Goal: Task Accomplishment & Management: Use online tool/utility

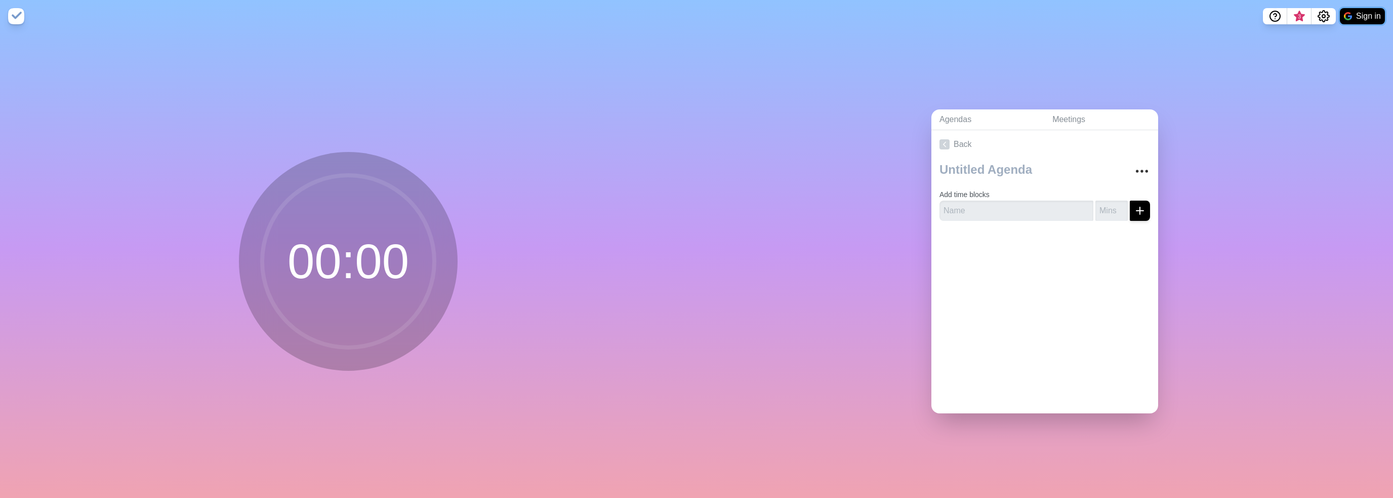
click at [1357, 20] on button "Sign in" at bounding box center [1362, 16] width 45 height 16
click at [1324, 16] on span "3" at bounding box center [1326, 17] width 8 height 8
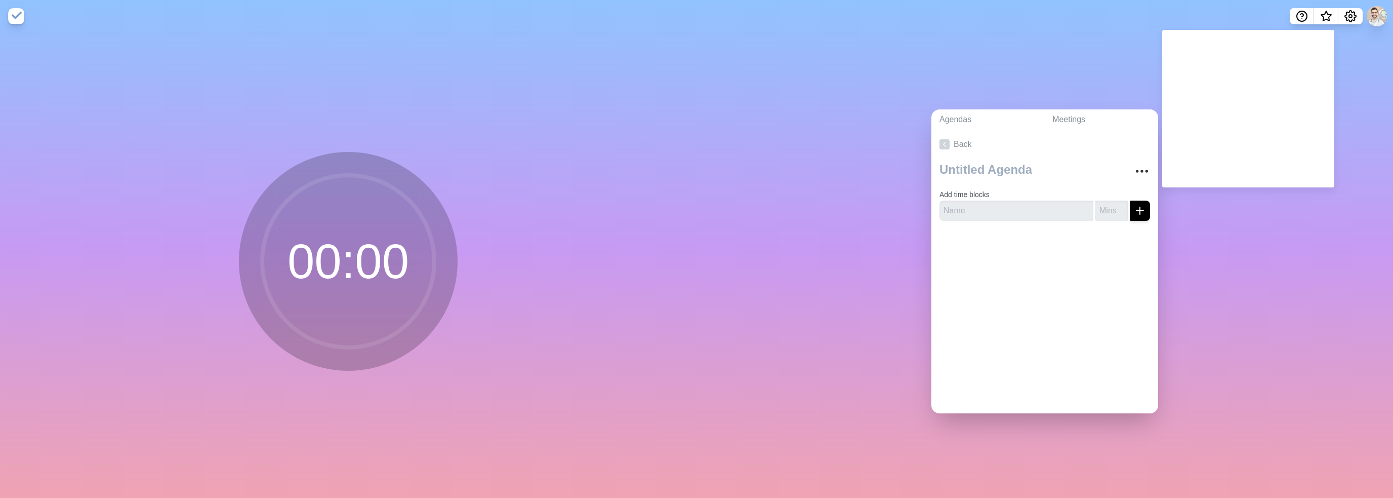
click at [1273, 286] on div "Agendas Meetings Back Add time blocks" at bounding box center [1045, 264] width 697 height 465
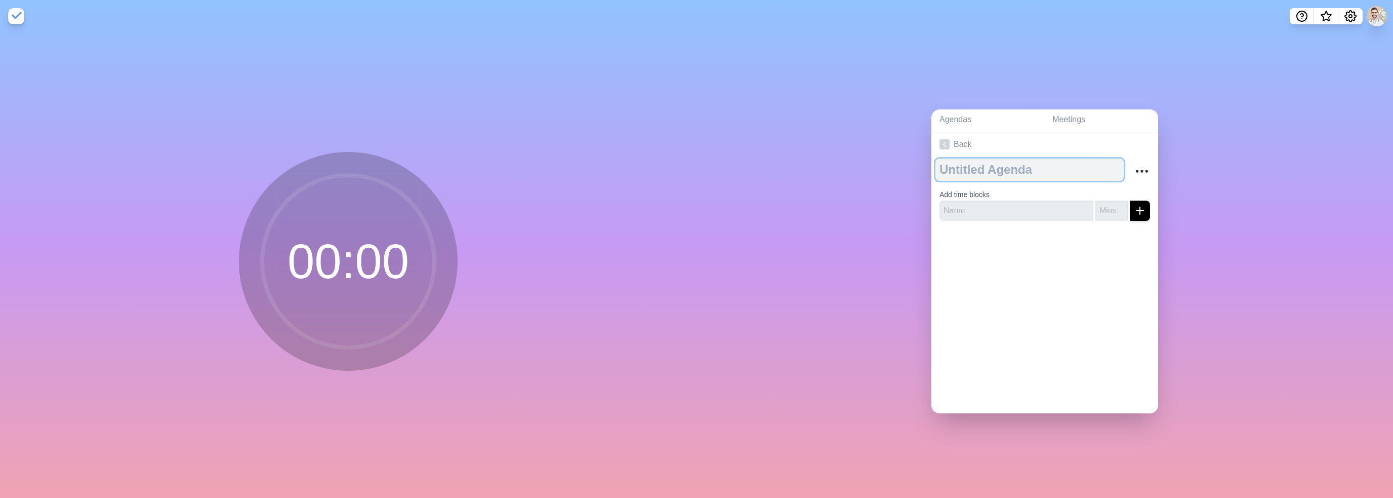
click at [968, 162] on textarea at bounding box center [1029, 169] width 188 height 22
click at [958, 143] on link "Back" at bounding box center [1044, 144] width 227 height 28
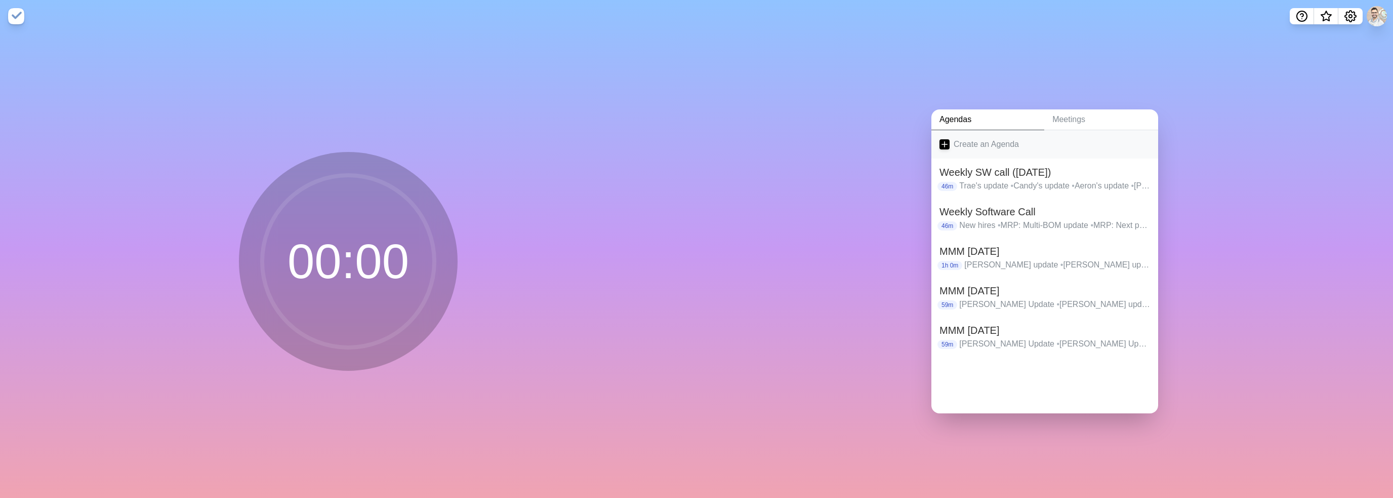
click at [940, 143] on icon at bounding box center [945, 144] width 10 height 10
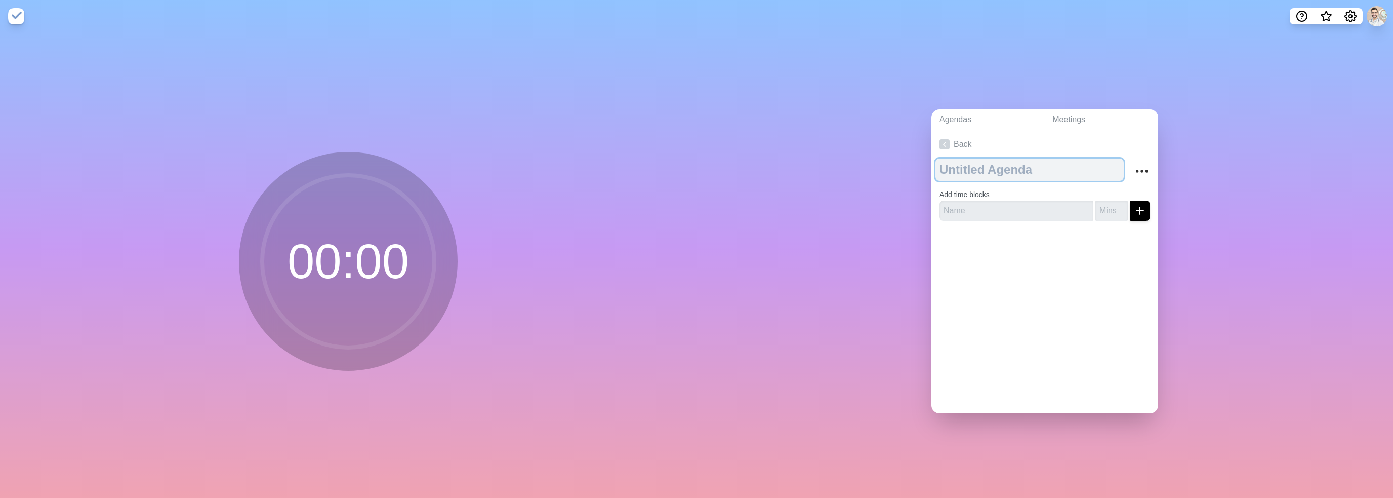
click at [998, 169] on textarea at bounding box center [1029, 169] width 188 height 22
type textarea "CX Workshop"
click at [970, 213] on input "text" at bounding box center [1017, 210] width 154 height 20
click at [1015, 214] on input "text" at bounding box center [1017, 210] width 154 height 20
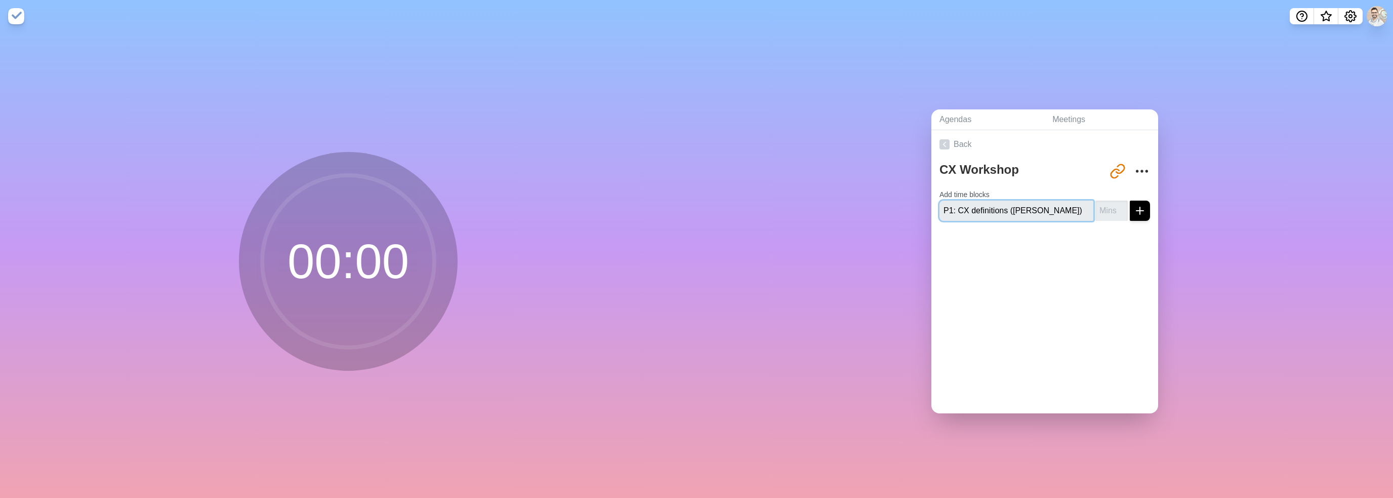
type input "P1: CX definitions ([PERSON_NAME])"
type input "5"
click at [1130, 200] on button "submit" at bounding box center [1140, 210] width 20 height 20
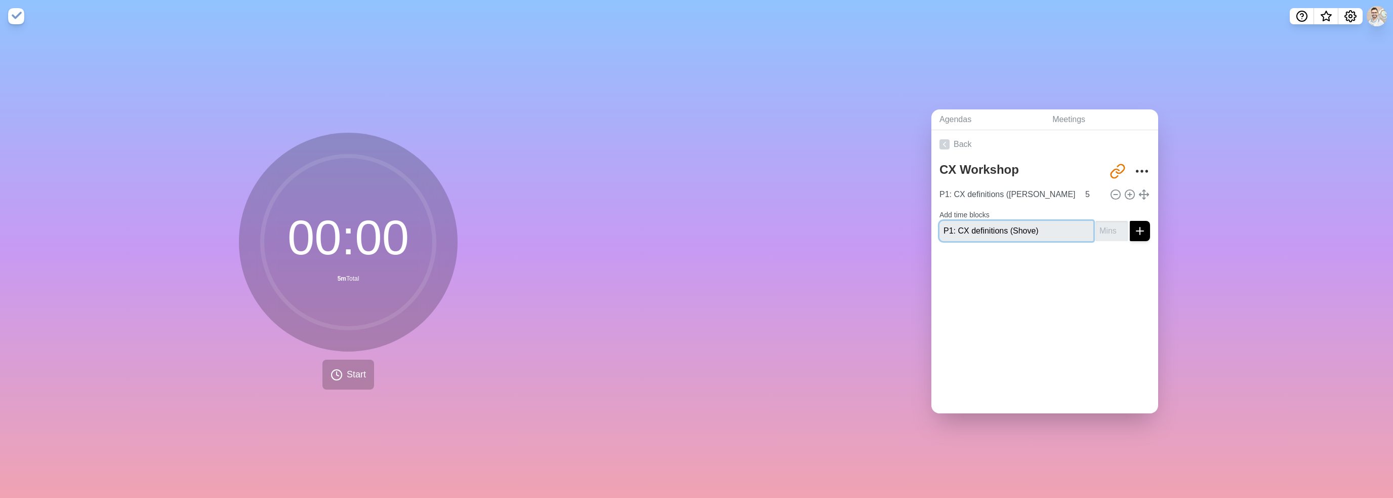
type input "P1: CX definitions (Shove)"
type input "5"
click at [1130, 221] on button "submit" at bounding box center [1140, 231] width 20 height 20
type input "P1: CX definitions (Mo)"
type input "5"
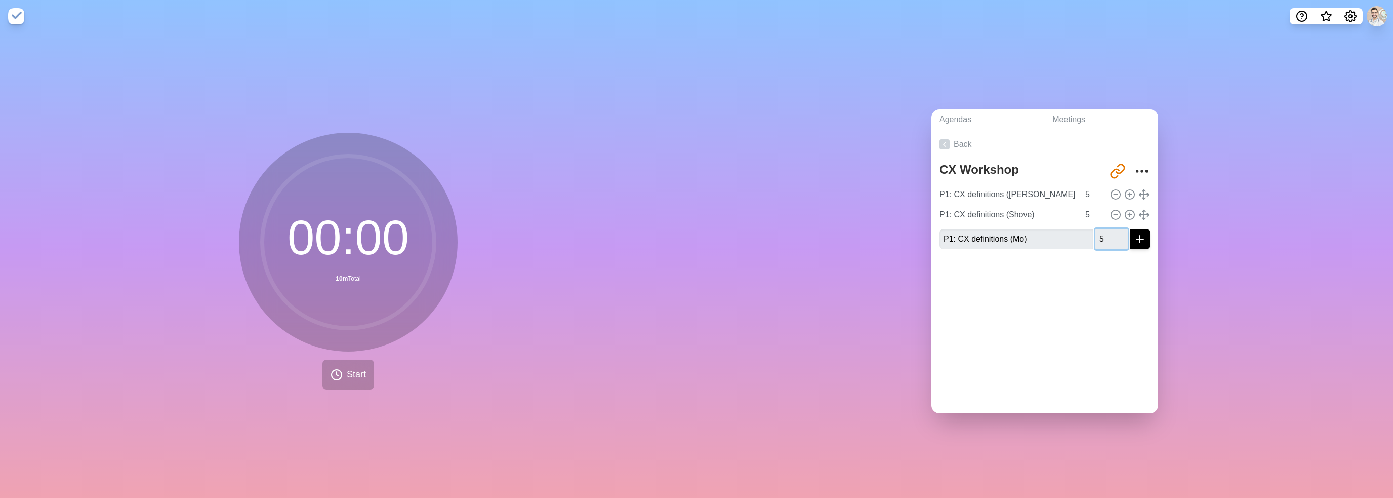
click at [1130, 229] on button "submit" at bounding box center [1140, 239] width 20 height 20
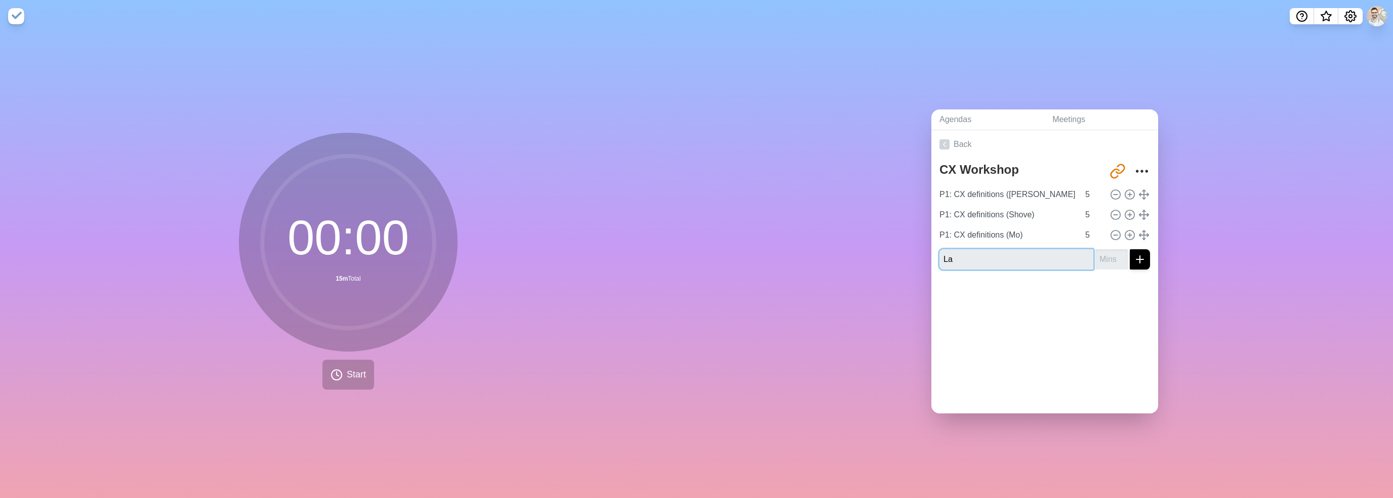
type input "L"
paste input "P1: CX definitions ("
type input "P1: CX definitions (Lauren)"
type input "5"
click at [1130, 249] on button "submit" at bounding box center [1140, 259] width 20 height 20
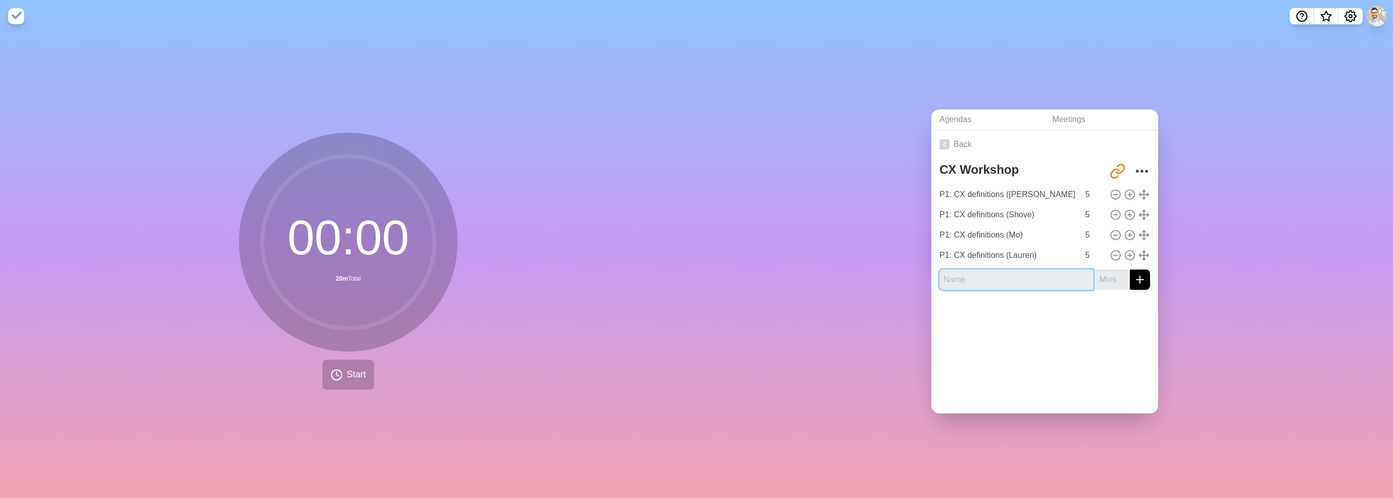
paste input "P1: CX definitions ("
type input "P1: CX definitions ([PERSON_NAME])"
type input "5"
click at [1130, 269] on button "submit" at bounding box center [1140, 279] width 20 height 20
paste input "P1: CX definitions ("
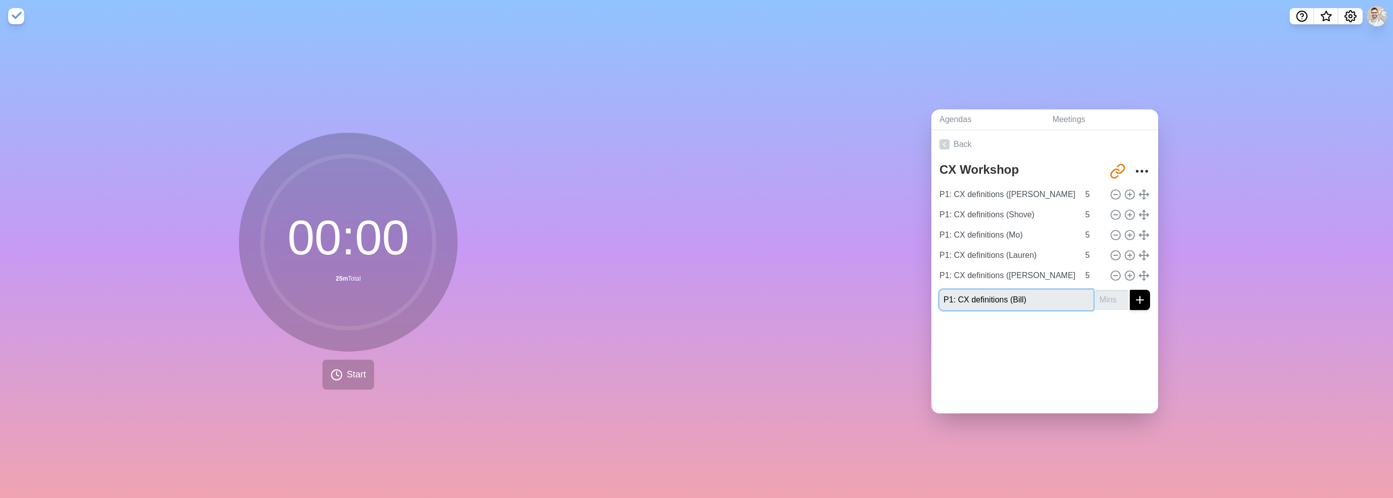
type input "P1: CX definitions (Bill)"
type input "5"
click at [1130, 290] on button "submit" at bounding box center [1140, 300] width 20 height 20
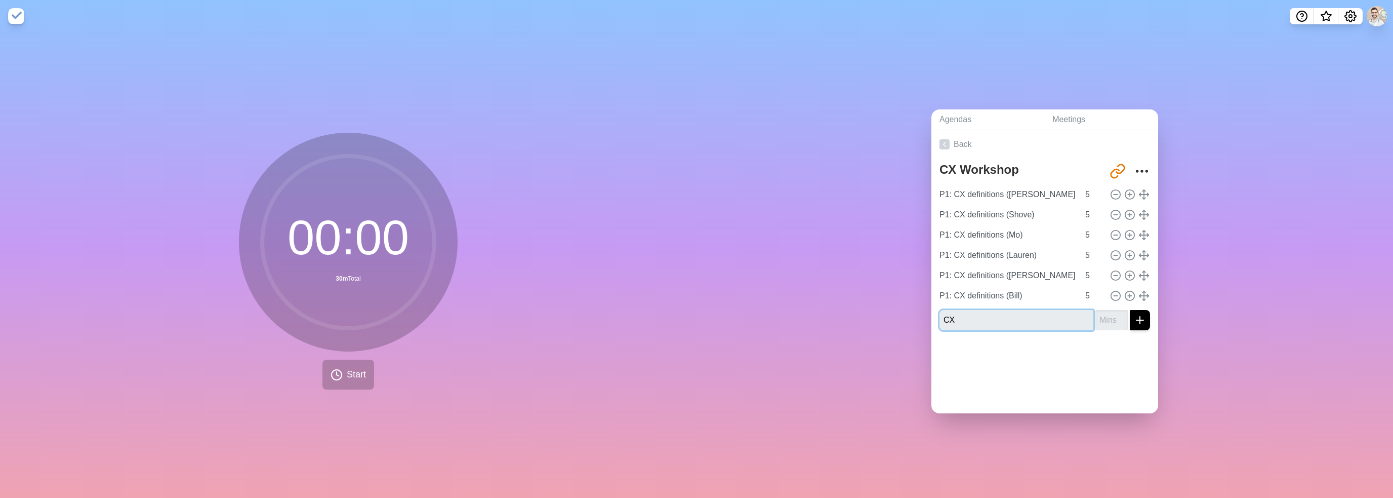
type input "C"
paste input "P1: CX definitions ("
type input "P1: CX definitions ([PERSON_NAME])"
type input "5"
click at [1130, 310] on button "submit" at bounding box center [1140, 320] width 20 height 20
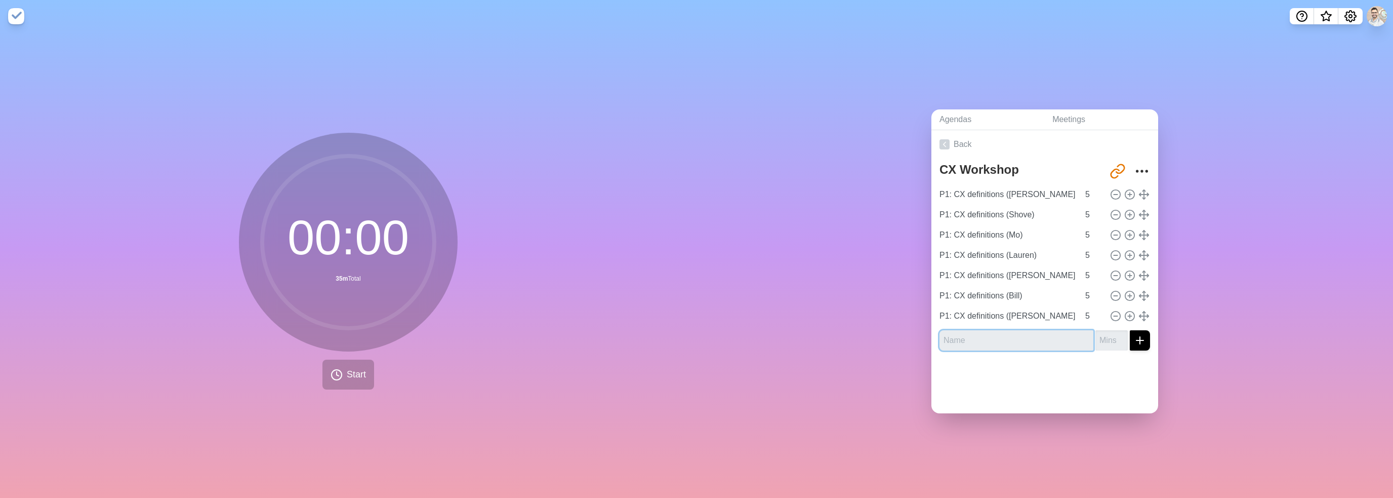
paste input "P1: CX definitions ("
type input "P1: CX definitions (Durco)"
type input "5"
click at [1130, 330] on button "submit" at bounding box center [1140, 340] width 20 height 20
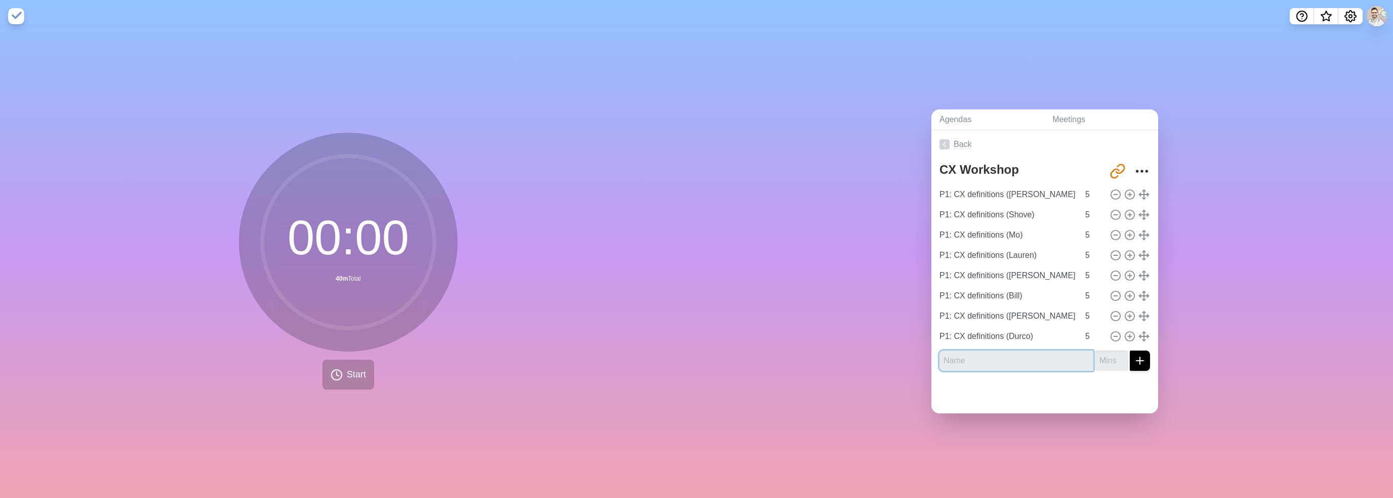
paste input "P1: CX definitions ("
type input "P1: CX definitions (Sparks)"
type input "5"
click at [1130, 350] on button "submit" at bounding box center [1140, 360] width 20 height 20
click at [1110, 193] on icon at bounding box center [1115, 194] width 11 height 11
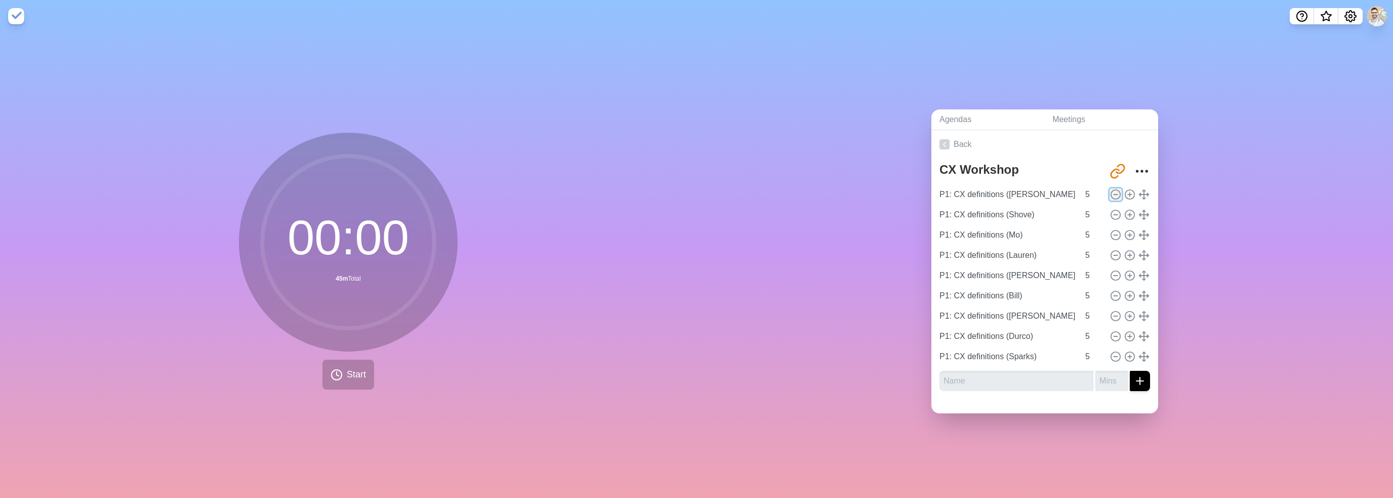
type input "P1: CX definitions (Shove)"
type input "P1: CX definitions (Mo)"
type input "P1: CX definitions (Lauren)"
type input "P1: CX definitions ([PERSON_NAME])"
type input "P1: CX definitions (Bill)"
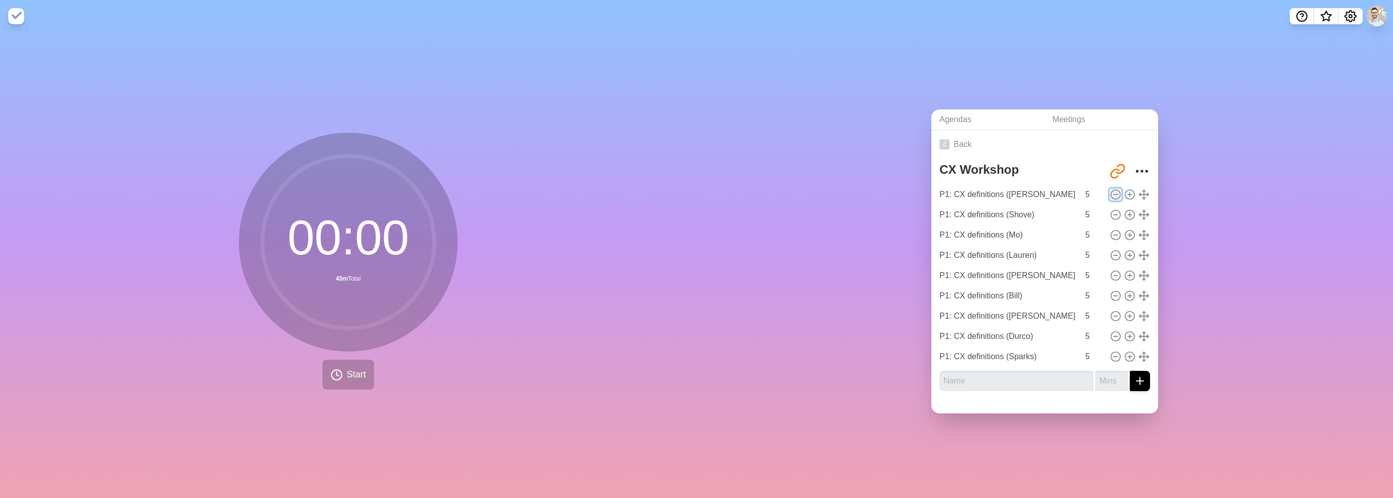
type input "P1: CX definitions ([PERSON_NAME])"
type input "P1: CX definitions (Durco)"
type input "P1: CX definitions (Sparks)"
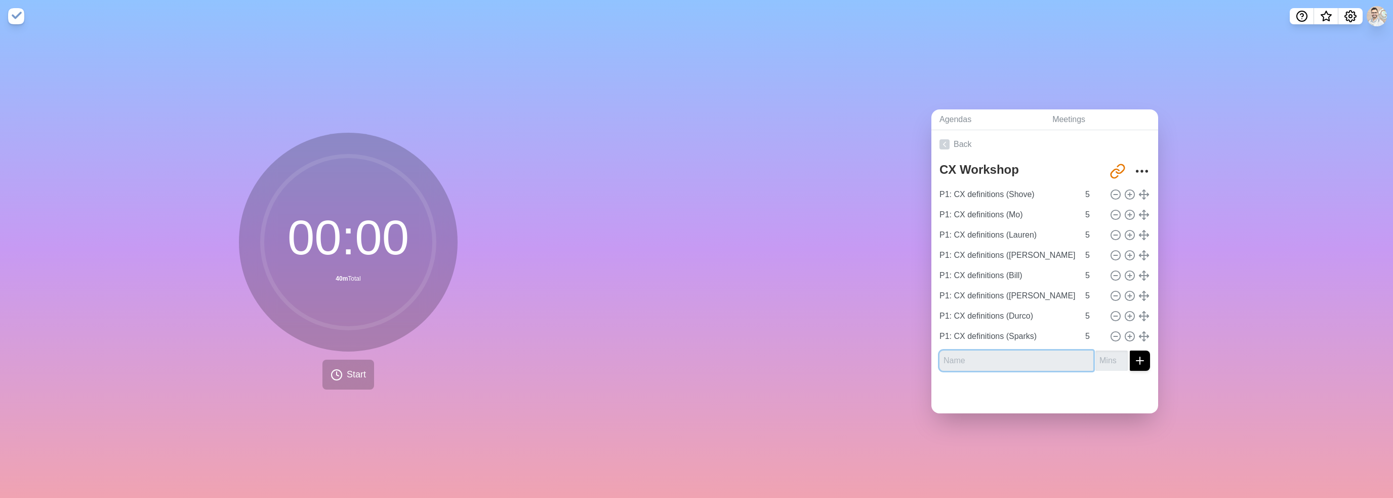
click at [1020, 364] on input "text" at bounding box center [1017, 360] width 154 height 20
paste input "P1: CX definitions ("
click at [1130, 350] on button "submit" at bounding box center [1140, 360] width 20 height 20
type input "P1: CX definitions ([PERSON_NAME])"
type input "2"
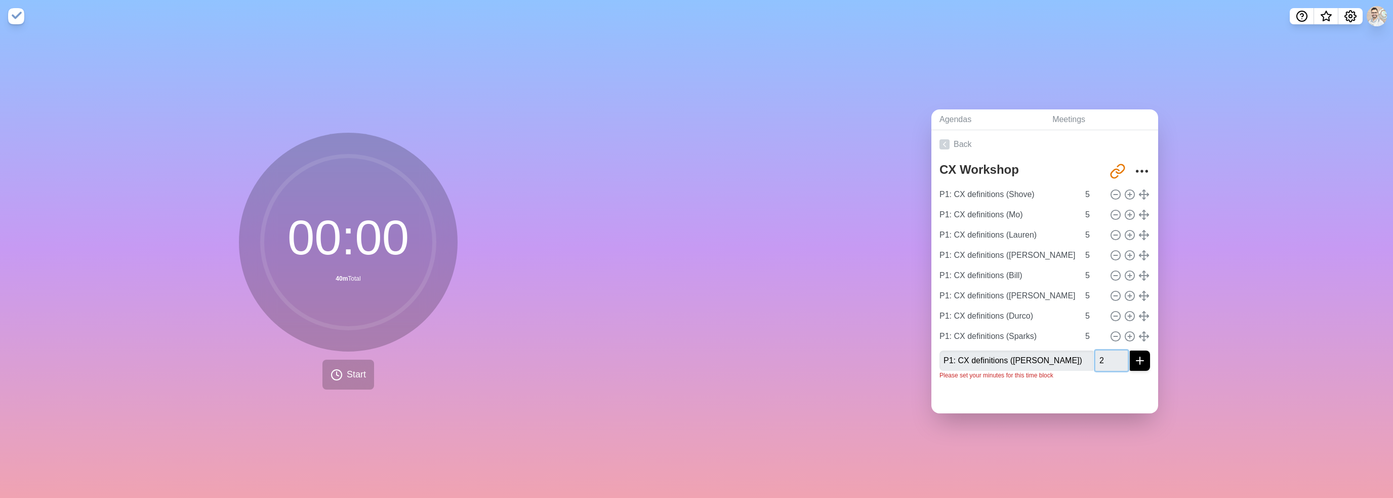
click at [1130, 350] on button "submit" at bounding box center [1140, 360] width 20 height 20
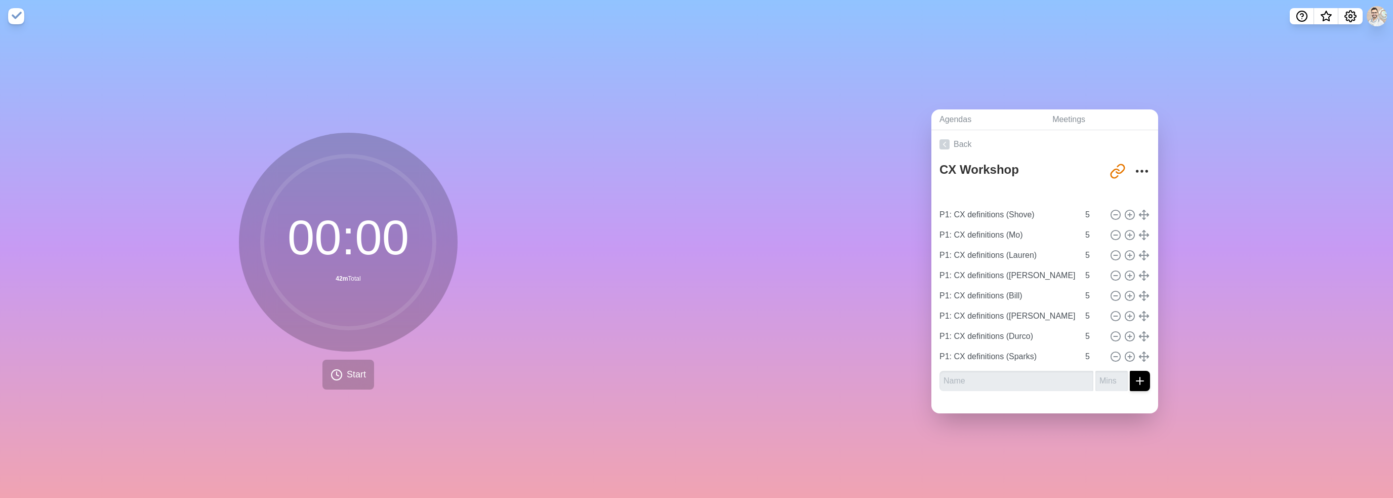
type input "P1: CX definitions ([PERSON_NAME])"
type input "2"
type input "P1: CX definitions (Shove)"
type input "P1: CX definitions (Mo)"
type input "P1: CX definitions (Lauren)"
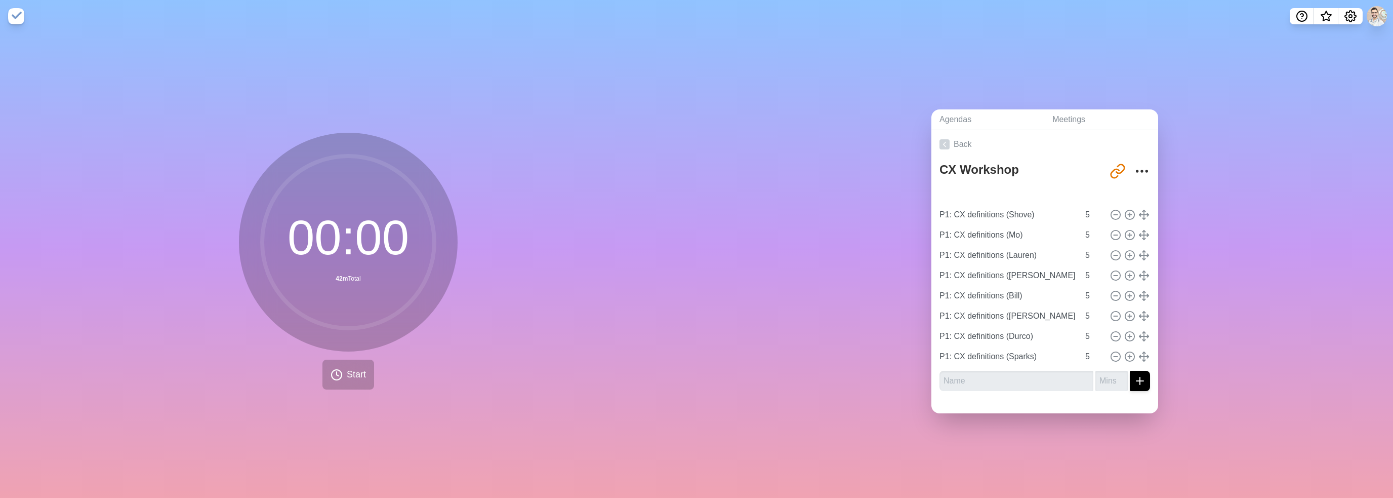
type input "P1: CX definitions ([PERSON_NAME])"
type input "P1: CX definitions (Bill)"
type input "P1: CX definitions ([PERSON_NAME])"
type input "P1: CX definitions (Durco)"
type input "P1: CX definitions (Sparks)"
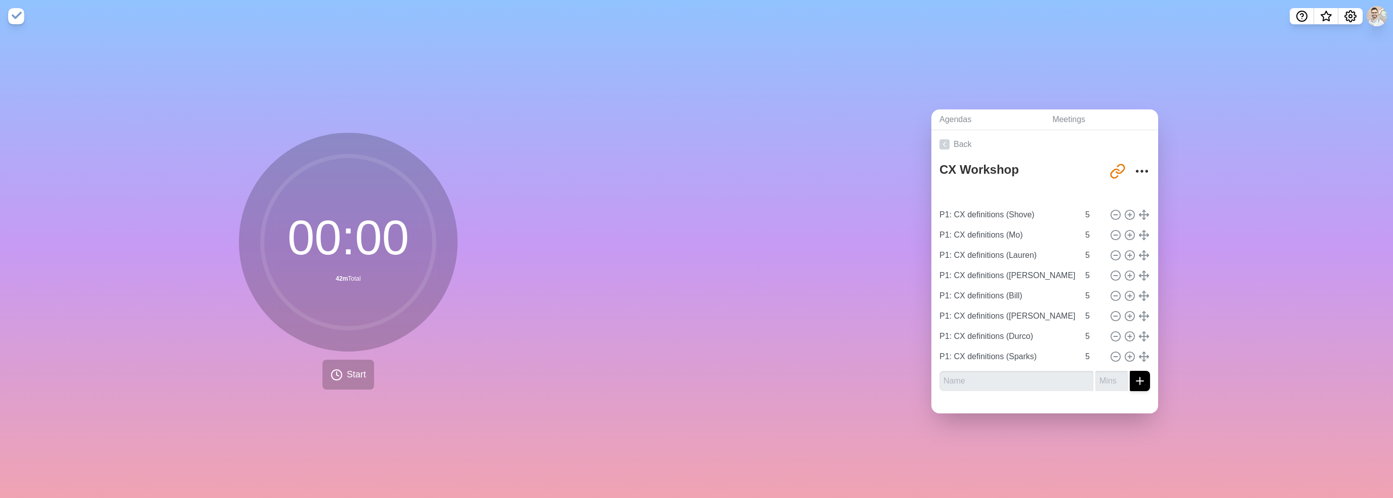
type input "5"
click at [1088, 211] on input "4" at bounding box center [1093, 215] width 24 height 20
click at [1088, 211] on input "3" at bounding box center [1093, 215] width 24 height 20
type input "2"
click at [1088, 211] on input "2" at bounding box center [1093, 215] width 24 height 20
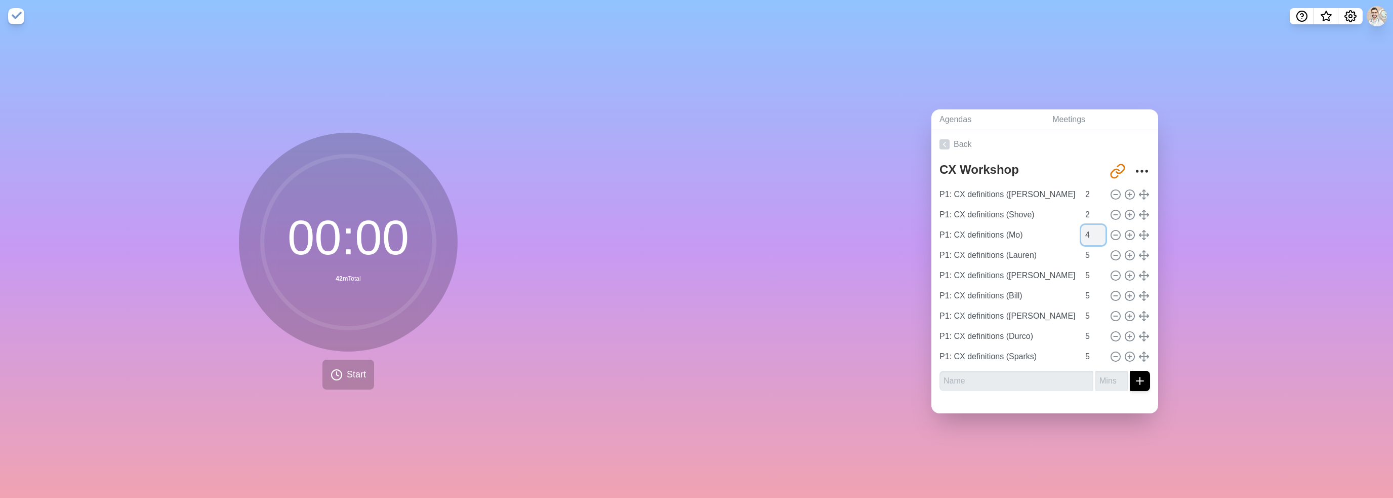
click at [1089, 233] on input "4" at bounding box center [1093, 235] width 24 height 20
click at [1089, 233] on input "3" at bounding box center [1093, 235] width 24 height 20
type input "2"
click at [1089, 233] on input "2" at bounding box center [1093, 235] width 24 height 20
click at [1089, 256] on input "4" at bounding box center [1093, 255] width 24 height 20
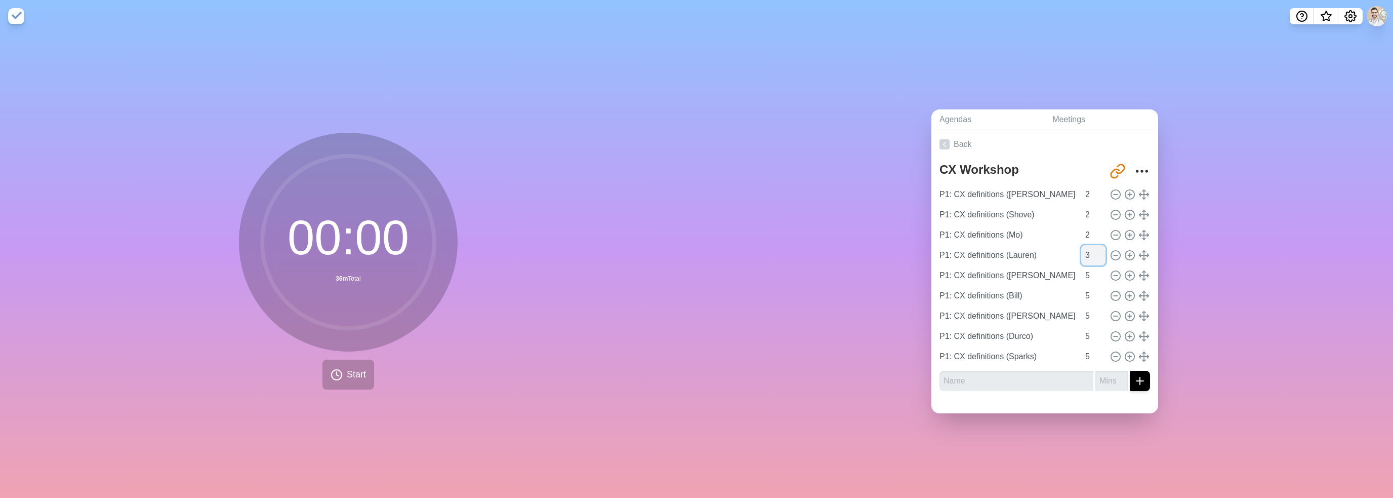
click at [1089, 256] on input "3" at bounding box center [1093, 255] width 24 height 20
type input "2"
click at [1089, 256] on input "2" at bounding box center [1093, 255] width 24 height 20
click at [1091, 277] on input "5" at bounding box center [1093, 275] width 24 height 20
click at [1089, 273] on input "4" at bounding box center [1093, 275] width 24 height 20
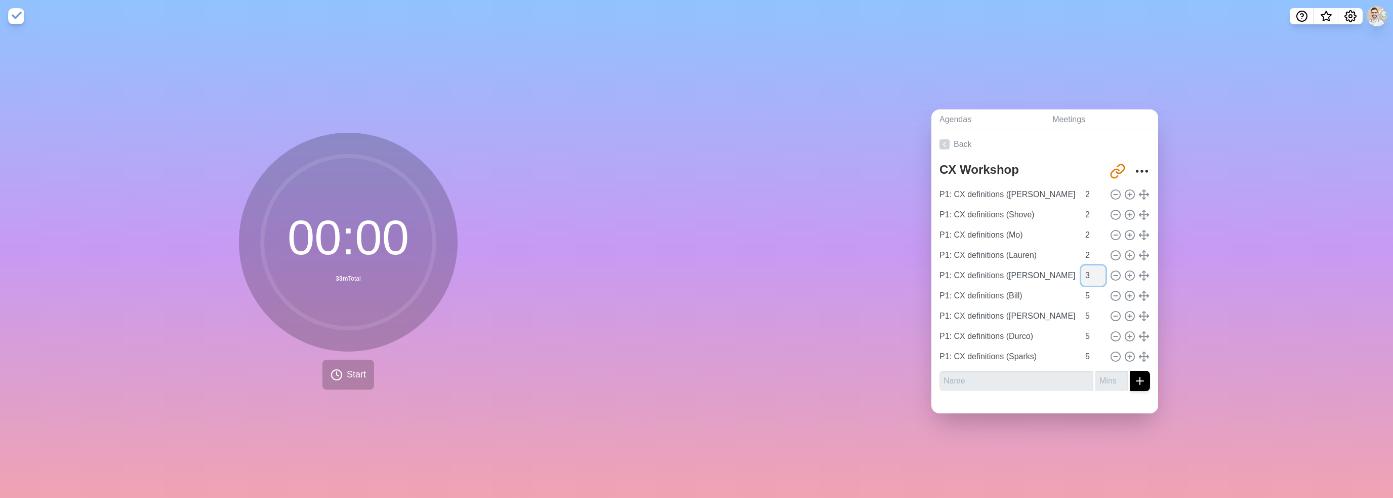
click at [1089, 273] on input "3" at bounding box center [1093, 275] width 24 height 20
type input "2"
click at [1089, 273] on input "2" at bounding box center [1093, 275] width 24 height 20
click at [1089, 294] on input "4" at bounding box center [1093, 295] width 24 height 20
click at [1089, 294] on input "3" at bounding box center [1093, 295] width 24 height 20
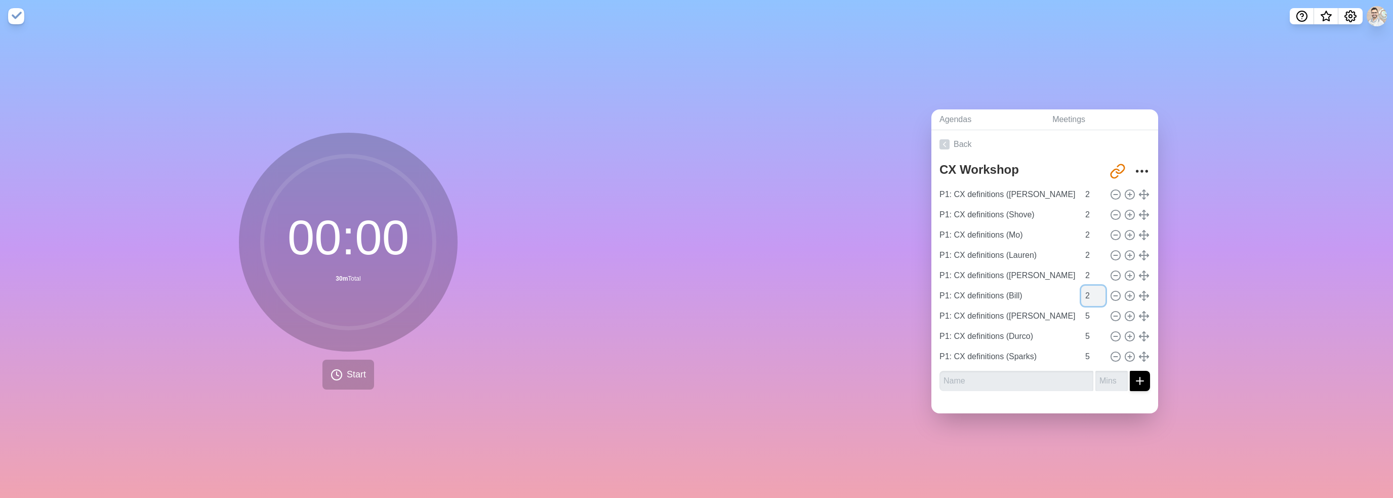
type input "2"
click at [1089, 294] on input "2" at bounding box center [1093, 295] width 24 height 20
click at [1089, 314] on input "4" at bounding box center [1093, 316] width 24 height 20
click at [1089, 314] on input "3" at bounding box center [1093, 316] width 24 height 20
type input "2"
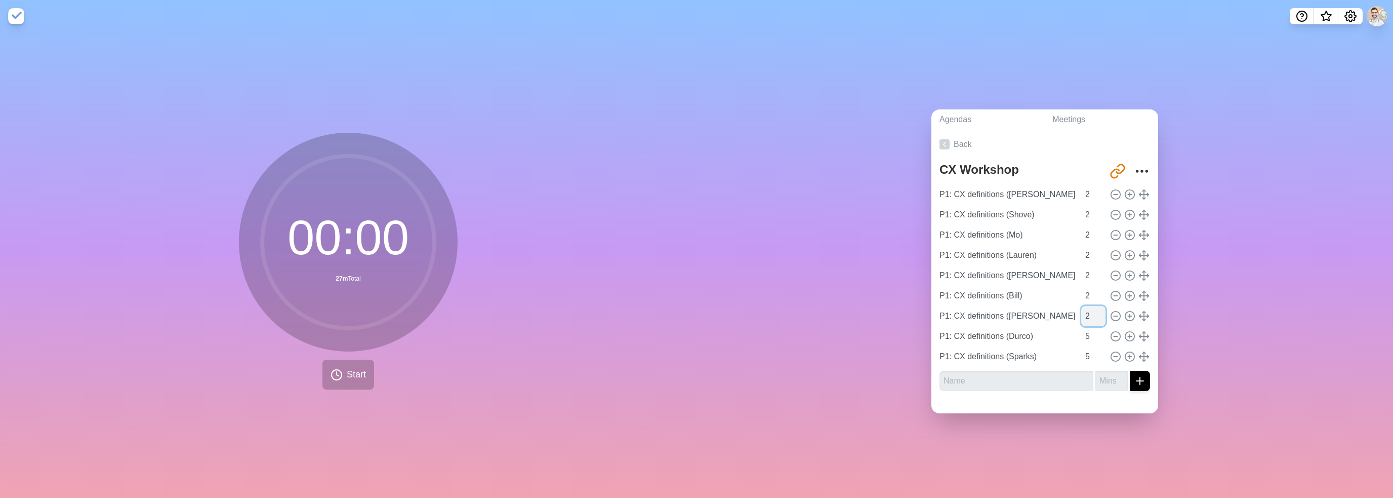
click at [1089, 314] on input "2" at bounding box center [1093, 316] width 24 height 20
click at [1087, 335] on input "4" at bounding box center [1093, 336] width 24 height 20
click at [1087, 335] on input "3" at bounding box center [1093, 336] width 24 height 20
type input "2"
click at [1087, 335] on input "2" at bounding box center [1093, 336] width 24 height 20
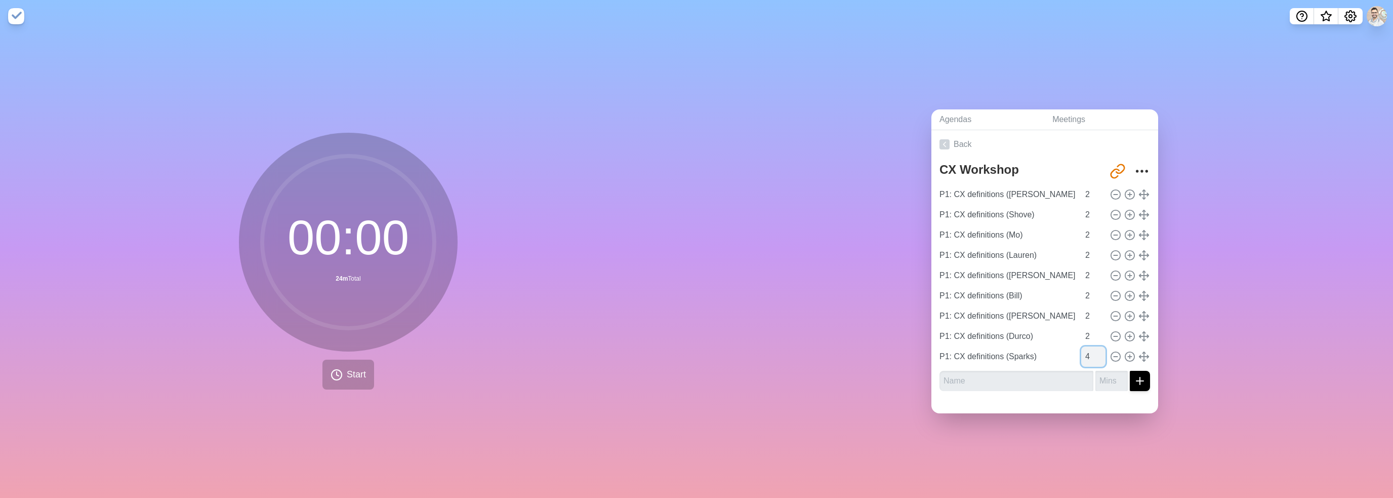
click at [1091, 354] on input "4" at bounding box center [1093, 356] width 24 height 20
click at [1091, 354] on input "3" at bounding box center [1093, 356] width 24 height 20
type input "2"
click at [1091, 354] on input "2" at bounding box center [1093, 356] width 24 height 20
click at [1212, 353] on div "Agendas Meetings Back CX Workshop [URL][DOMAIN_NAME] P1: CX definitions ([PERSO…" at bounding box center [1045, 264] width 697 height 465
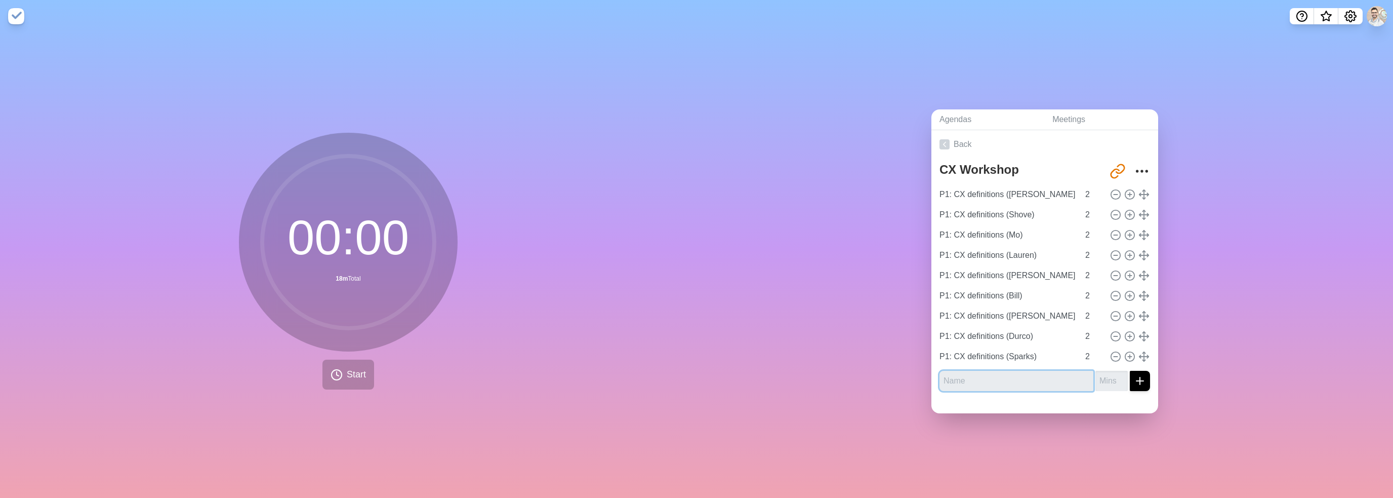
click at [987, 378] on input "text" at bounding box center [1017, 381] width 154 height 20
type input "P1: NPS Survey"
type input "15"
click at [1130, 371] on button "submit" at bounding box center [1140, 381] width 20 height 20
type input "P1: Customer Journey Discussion"
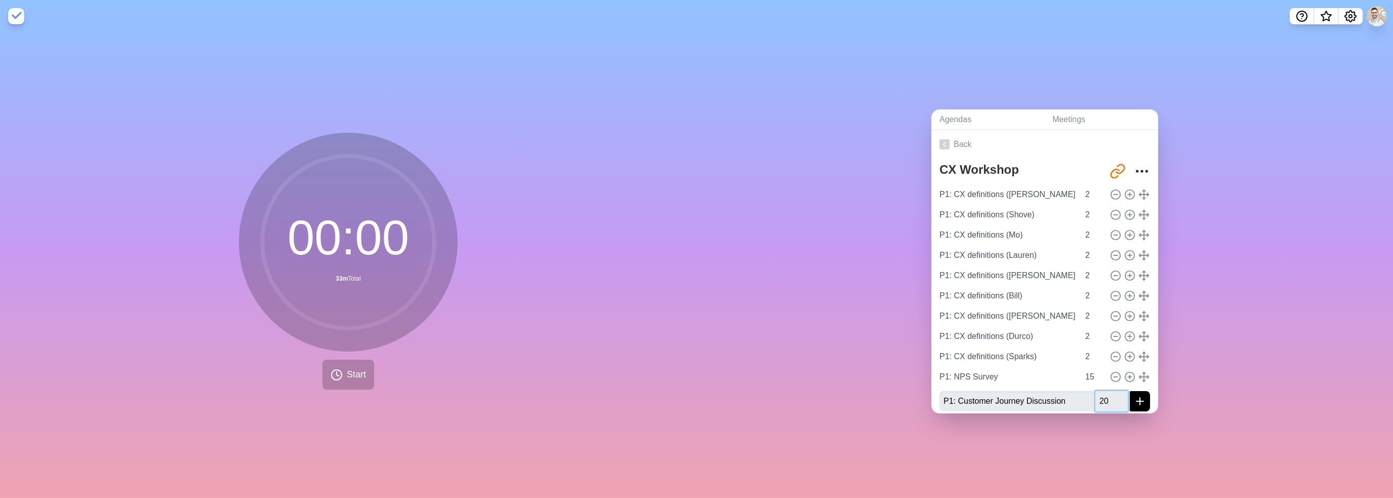
type input "20"
click at [1130, 391] on button "submit" at bounding box center [1140, 401] width 20 height 20
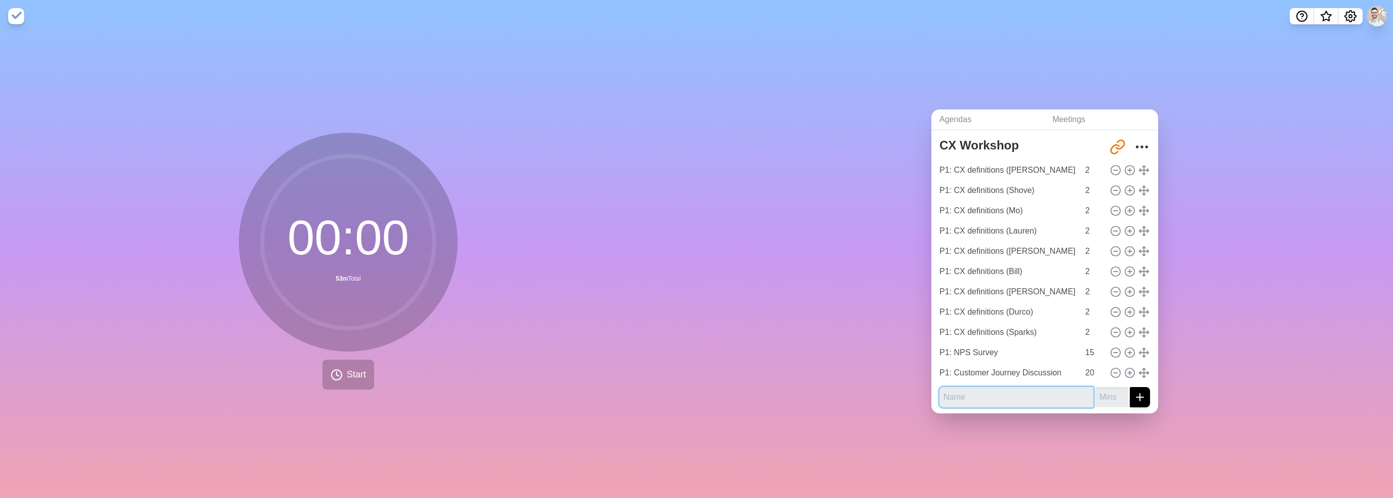
scroll to position [25, 0]
click at [1134, 142] on icon "More" at bounding box center [1142, 146] width 16 height 16
click at [1247, 182] on div "Agendas Meetings Back CX Workshop [URL][DOMAIN_NAME] Clear time blocks Duplicat…" at bounding box center [1045, 264] width 697 height 465
click at [1073, 445] on div "Agendas Meetings Back CX Workshop [URL][DOMAIN_NAME] Clear time blocks Duplicat…" at bounding box center [1045, 264] width 697 height 465
click at [853, 84] on div "Agendas Meetings Back CX Workshop [URL][DOMAIN_NAME] Clear time blocks Duplicat…" at bounding box center [1045, 264] width 697 height 465
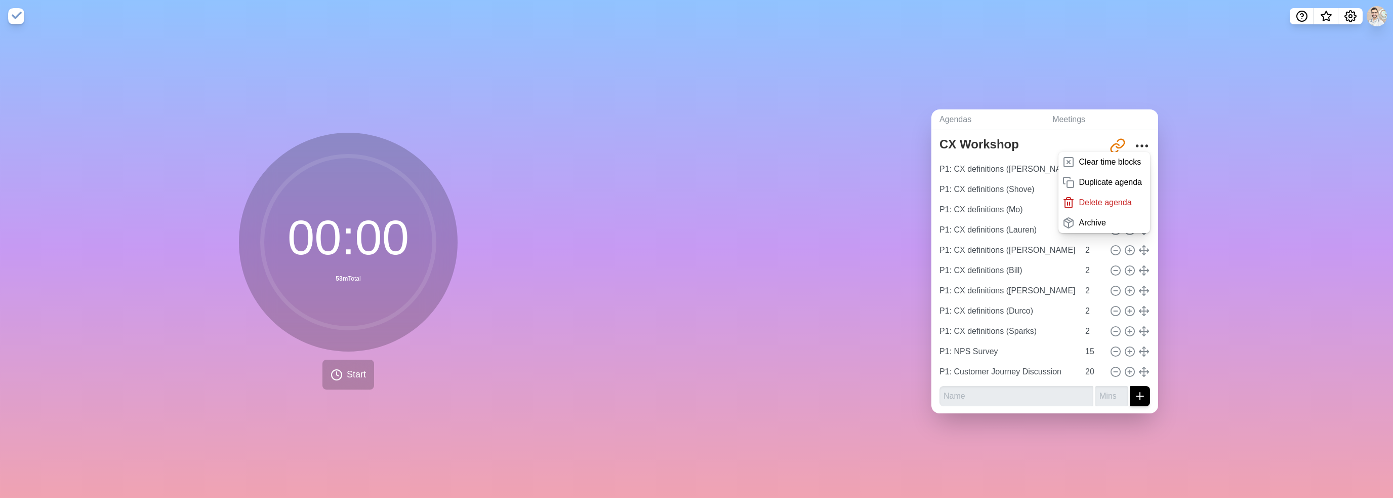
click at [1289, 200] on div "Agendas Meetings Back CX Workshop [URL][DOMAIN_NAME] Clear time blocks Duplicat…" at bounding box center [1045, 264] width 697 height 465
click at [944, 63] on div "Agendas Meetings Back CX Workshop [URL][DOMAIN_NAME] Clear time blocks Duplicat…" at bounding box center [1045, 264] width 697 height 465
drag, startPoint x: 854, startPoint y: 177, endPoint x: 910, endPoint y: 187, distance: 56.0
click at [856, 177] on div "Agendas Meetings Back CX Workshop [URL][DOMAIN_NAME] Clear time blocks Duplicat…" at bounding box center [1045, 264] width 697 height 465
click at [989, 192] on input "P1: CX definitions (Shove)" at bounding box center [1007, 189] width 144 height 20
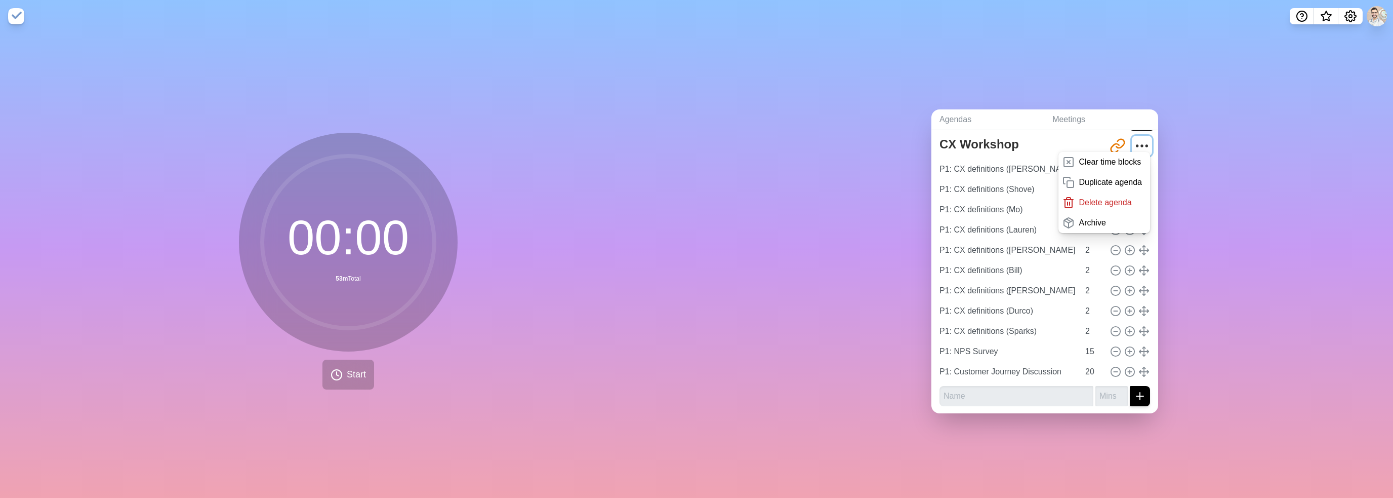
click at [1134, 140] on icon "More" at bounding box center [1142, 146] width 16 height 16
click at [1110, 184] on icon at bounding box center [1115, 189] width 11 height 11
type input "P1: CX definitions (Mo)"
type input "P1: CX definitions (Lauren)"
type input "P1: CX definitions ([PERSON_NAME])"
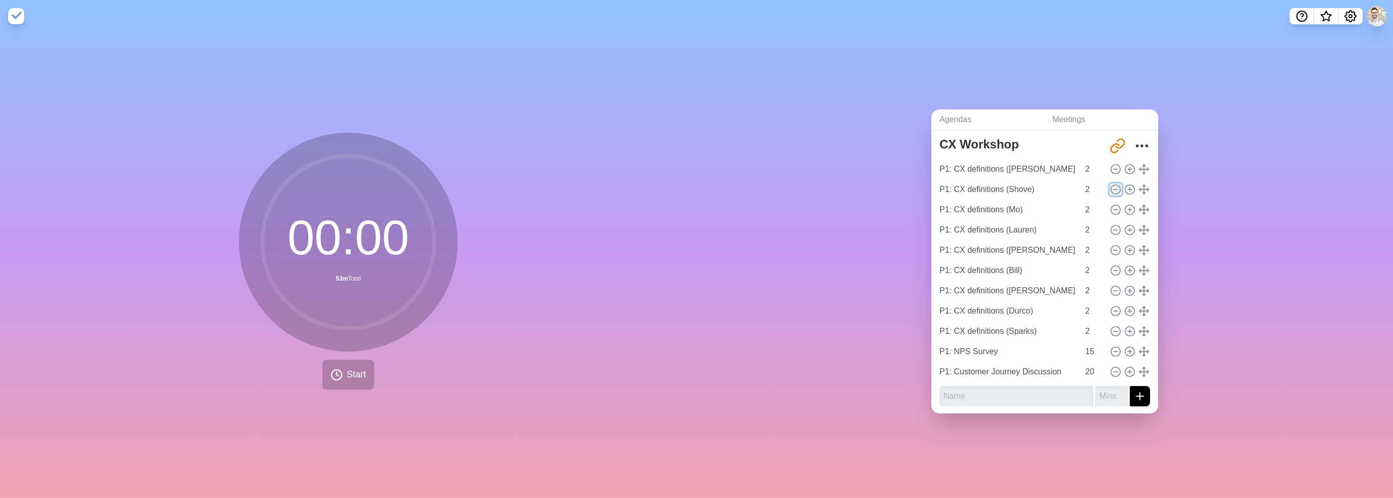
type input "P1: CX definitions (Bill)"
type input "P1: CX definitions ([PERSON_NAME])"
type input "P1: CX definitions (Durco)"
type input "P1: CX definitions (Sparks)"
type input "P1: NPS Survey"
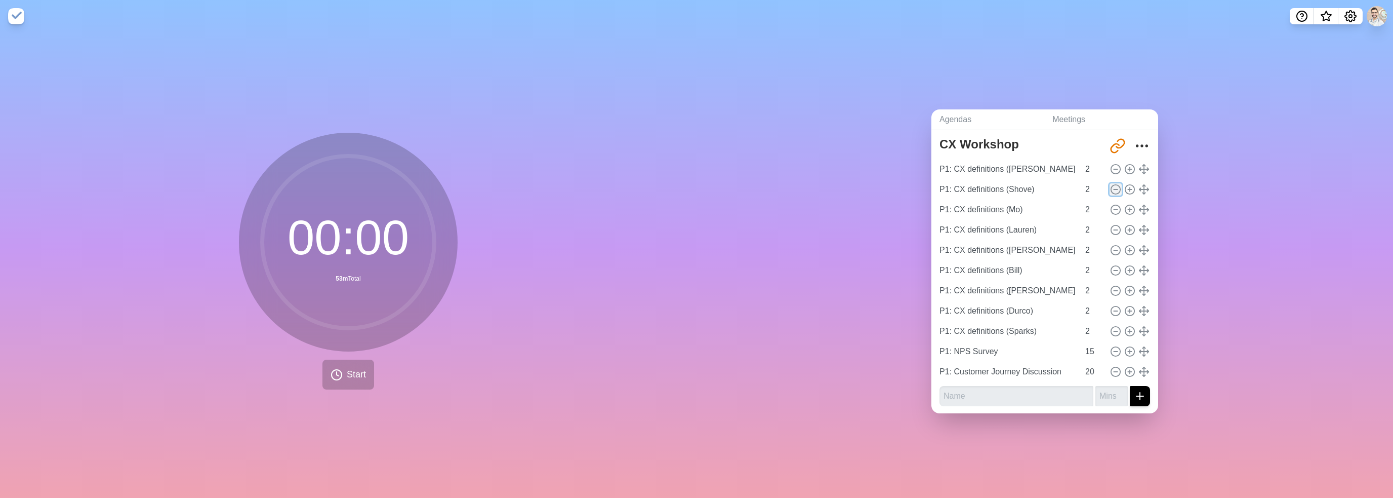
type input "15"
type input "P1: Customer Journey Discussion"
type input "20"
click at [1111, 205] on circle at bounding box center [1115, 209] width 9 height 9
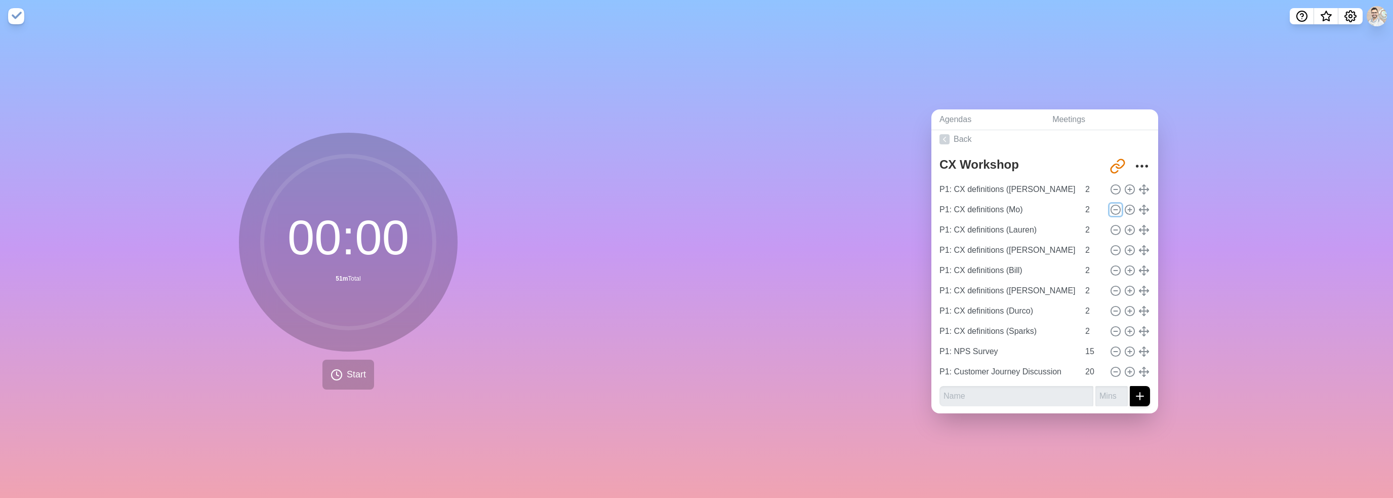
type input "P1: CX definitions (Lauren)"
type input "P1: CX definitions ([PERSON_NAME])"
type input "P1: CX definitions (Bill)"
type input "P1: CX definitions ([PERSON_NAME])"
type input "P1: CX definitions (Durco)"
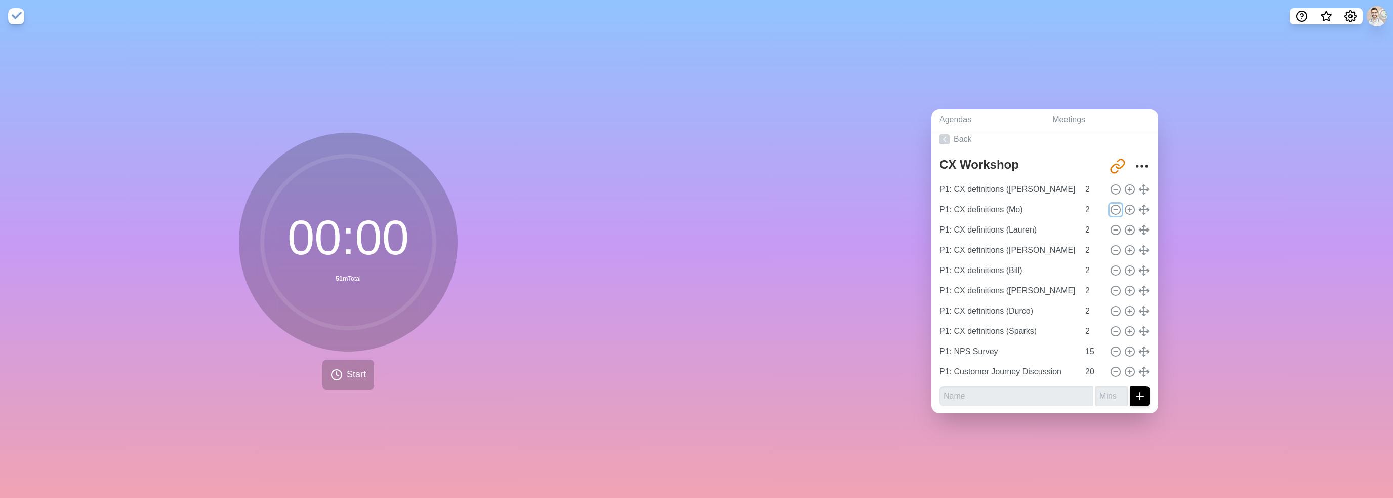
type input "P1: CX definitions (Sparks)"
type input "P1: NPS Survey"
type input "15"
type input "P1: Customer Journey Discussion"
type input "20"
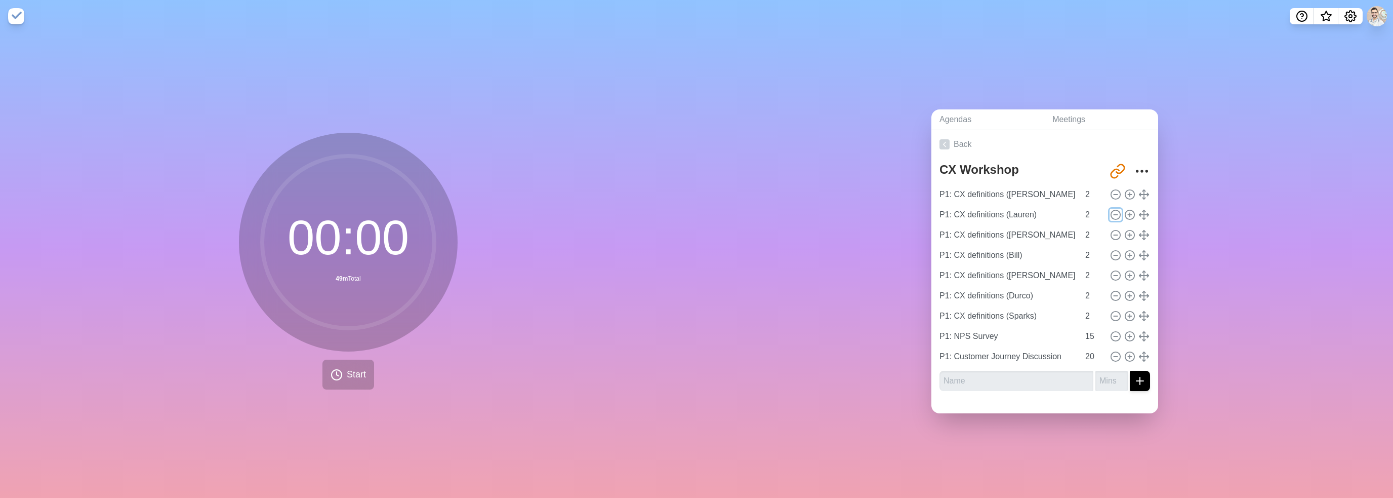
scroll to position [0, 0]
click at [1110, 210] on icon at bounding box center [1115, 214] width 11 height 11
type input "P1: CX definitions ([PERSON_NAME])"
type input "P1: CX definitions (Bill)"
type input "P1: CX definitions ([PERSON_NAME])"
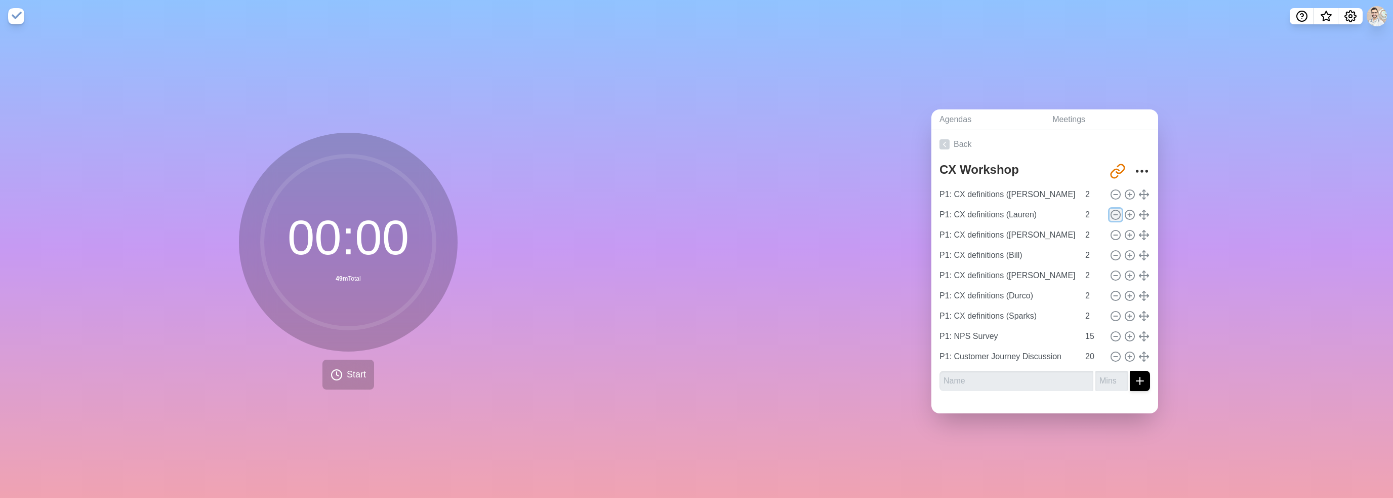
type input "P1: CX definitions (Durco)"
type input "P1: CX definitions (Sparks)"
type input "P1: NPS Survey"
type input "15"
type input "P1: Customer Journey Discussion"
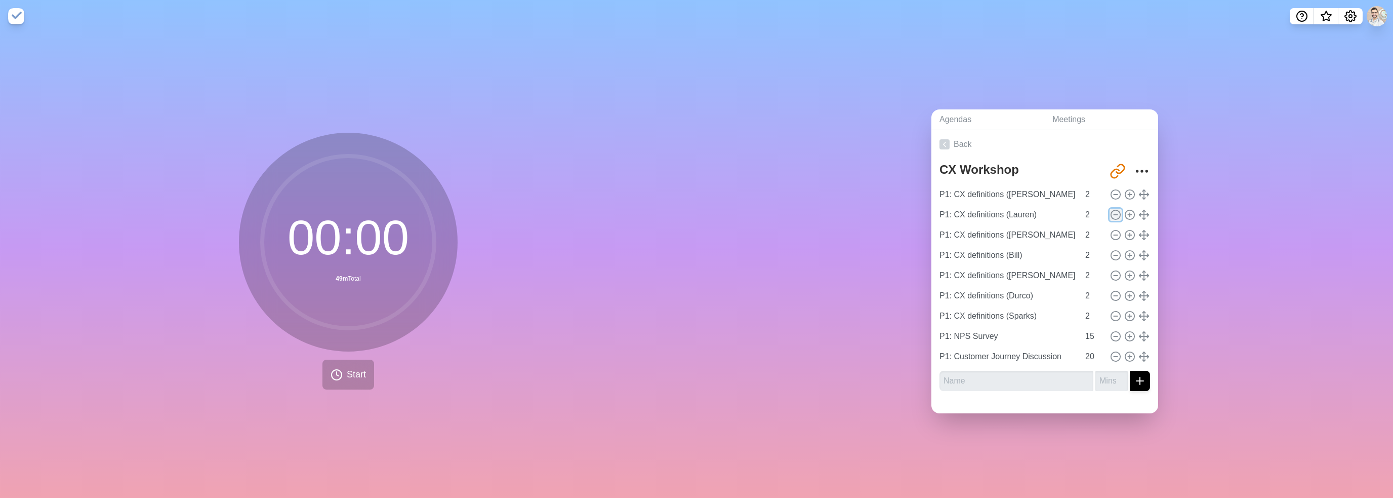
type input "20"
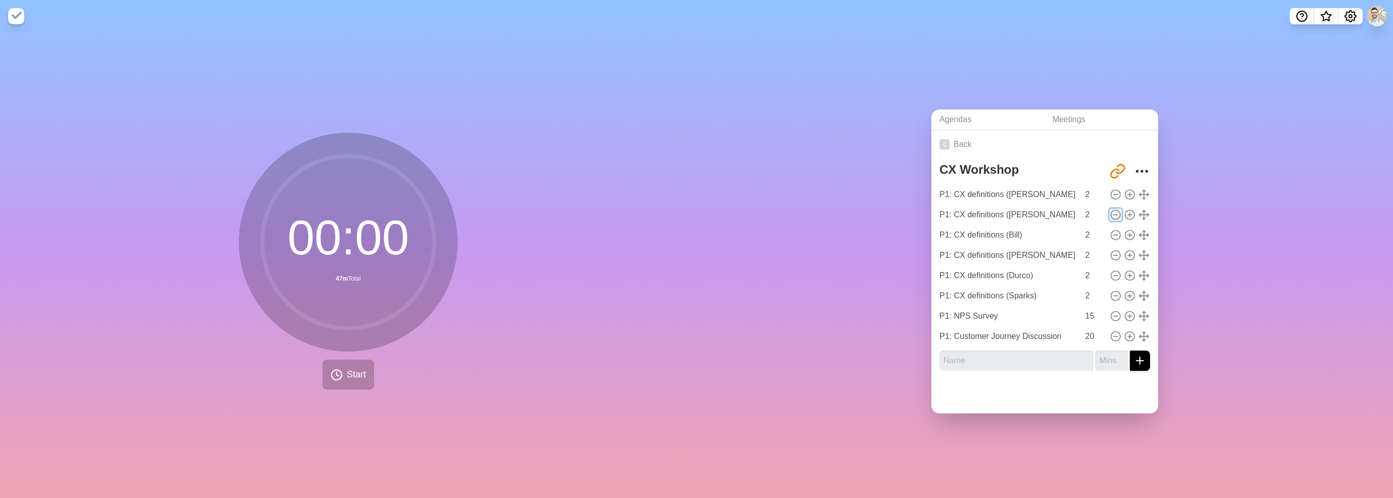
click at [1110, 212] on icon at bounding box center [1115, 214] width 11 height 11
type input "P1: CX definitions (Bill)"
type input "P1: CX definitions ([PERSON_NAME])"
type input "P1: CX definitions (Durco)"
type input "P1: CX definitions (Sparks)"
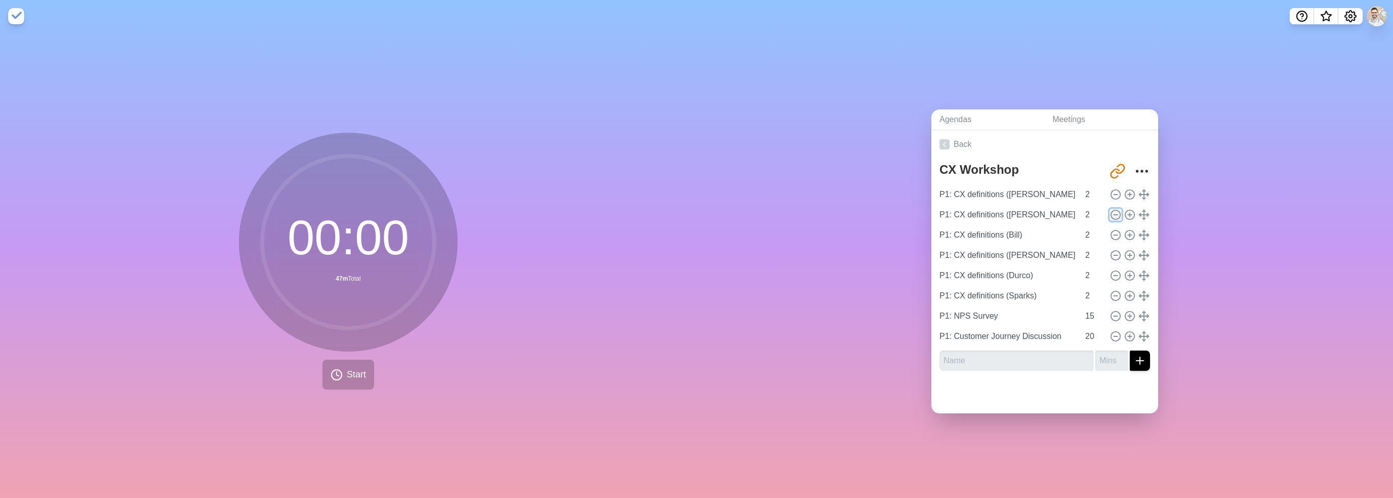
type input "P1: NPS Survey"
type input "15"
type input "P1: Customer Journey Discussion"
type input "20"
click at [1110, 211] on icon at bounding box center [1115, 214] width 11 height 11
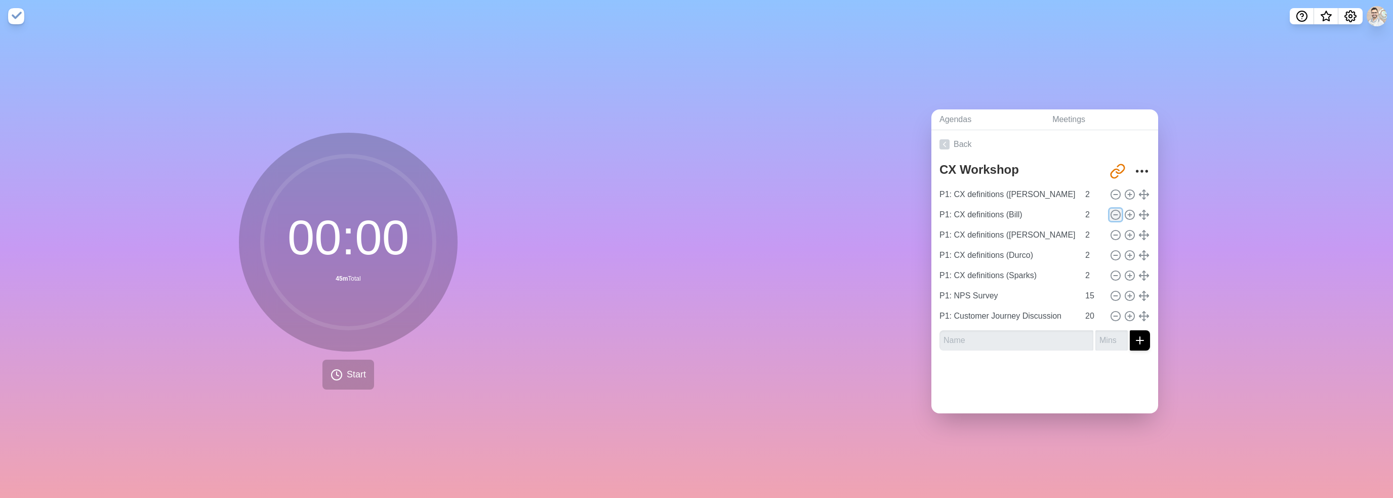
type input "P1: CX definitions ([PERSON_NAME])"
type input "P1: CX definitions (Durco)"
type input "P1: CX definitions (Sparks)"
type input "P1: NPS Survey"
type input "15"
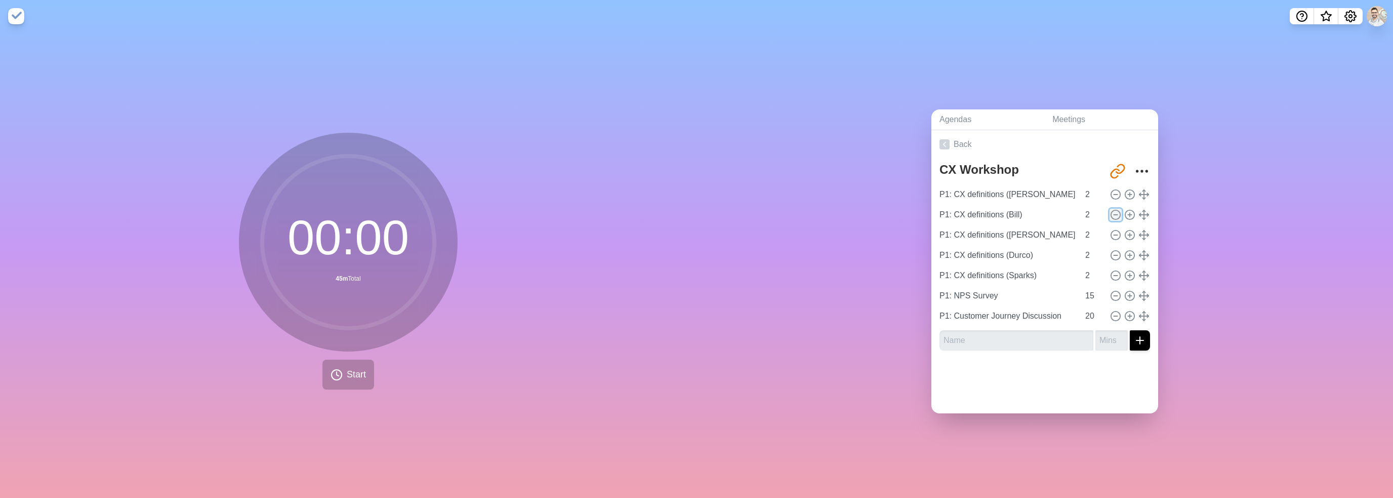
type input "P1: Customer Journey Discussion"
type input "20"
click at [1110, 211] on icon at bounding box center [1115, 214] width 11 height 11
type input "P1: CX definitions (Durco)"
type input "P1: CX definitions (Sparks)"
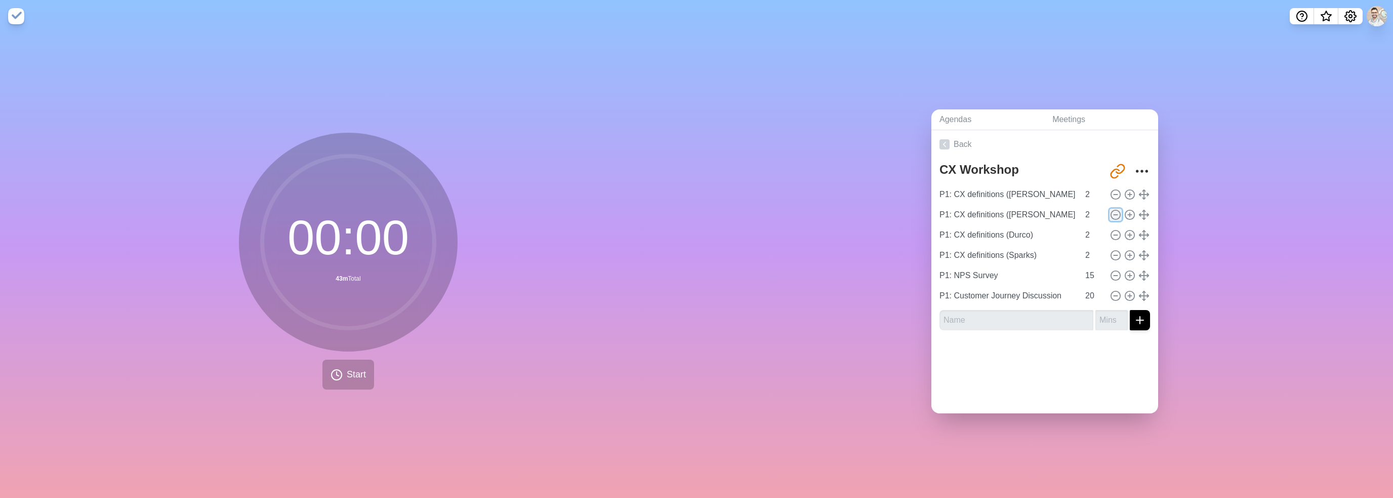
type input "P1: NPS Survey"
type input "15"
type input "P1: Customer Journey Discussion"
type input "20"
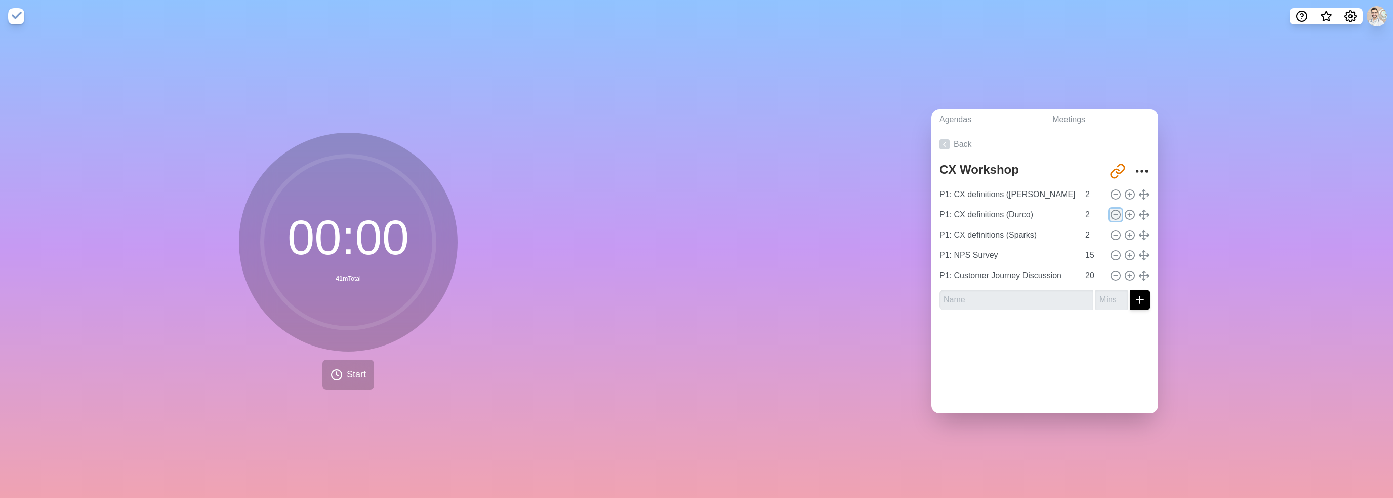
click at [1110, 211] on icon at bounding box center [1115, 214] width 11 height 11
type input "P1: CX definitions (Sparks)"
type input "P1: NPS Survey"
type input "15"
type input "P1: Customer Journey Discussion"
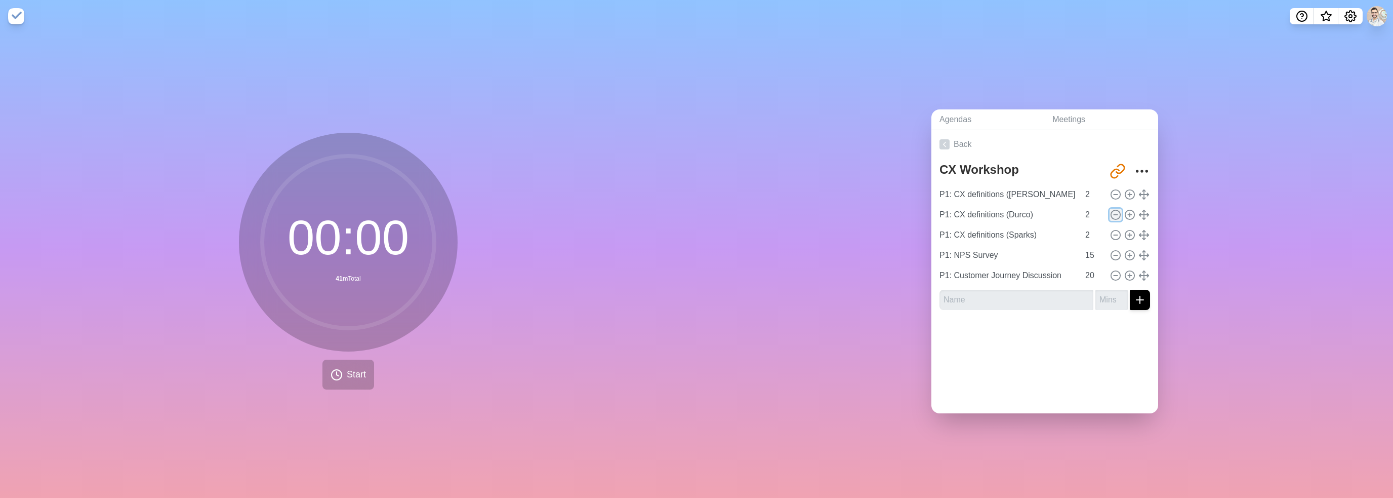
type input "20"
click at [1110, 211] on icon at bounding box center [1115, 214] width 11 height 11
type input "P1: NPS Survey"
type input "15"
type input "P1: Customer Journey Discussion"
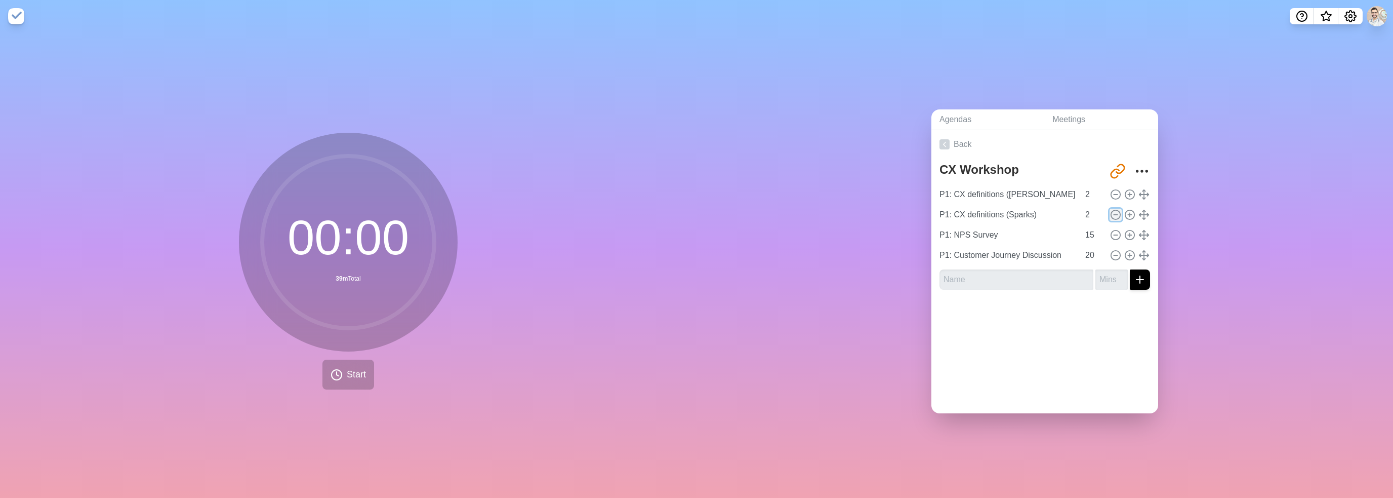
type input "20"
click at [1081, 189] on input "2" at bounding box center [1093, 194] width 24 height 20
type input "20"
click at [1221, 228] on div "Agendas Meetings Back CX Workshop [URL][DOMAIN_NAME] P1: CX definitions ([PERSO…" at bounding box center [1045, 264] width 697 height 465
click at [1003, 259] on input "text" at bounding box center [1017, 259] width 154 height 20
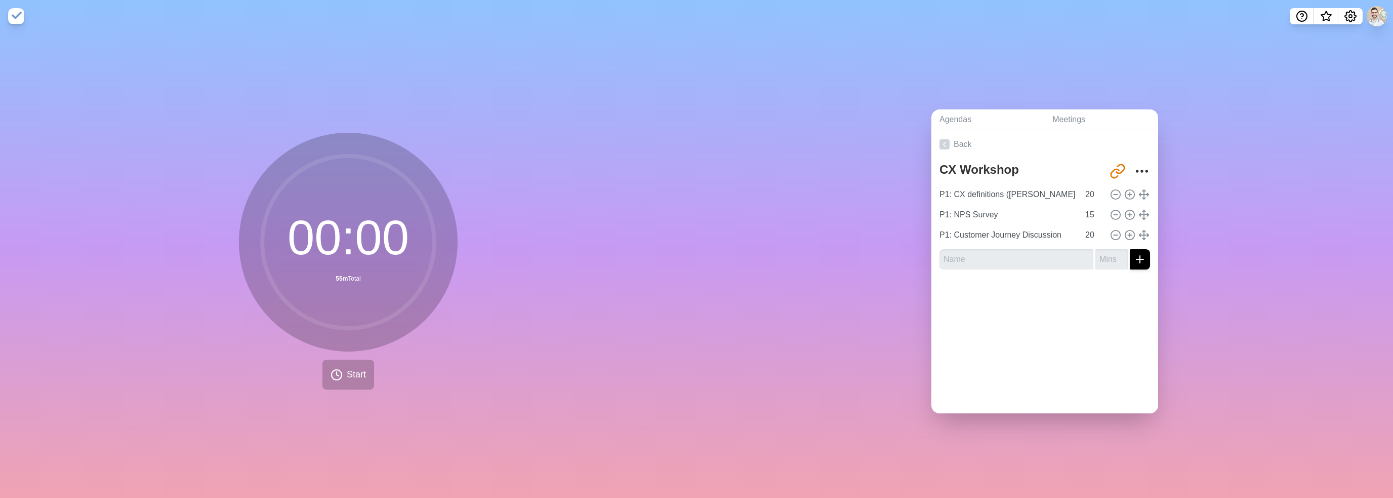
click at [842, 272] on div "Agendas Meetings Back CX Workshop [URL][DOMAIN_NAME] P1: CX definitions ([PERSO…" at bounding box center [1045, 264] width 697 height 465
click at [974, 255] on input "text" at bounding box center [1017, 259] width 154 height 20
click at [1134, 163] on icon "More" at bounding box center [1142, 171] width 16 height 16
click at [1235, 254] on div "Agendas Meetings Back CX Workshop [URL][DOMAIN_NAME] Clear time blocks Duplicat…" at bounding box center [1045, 264] width 697 height 465
click at [1023, 257] on input "P2:" at bounding box center [1017, 259] width 154 height 20
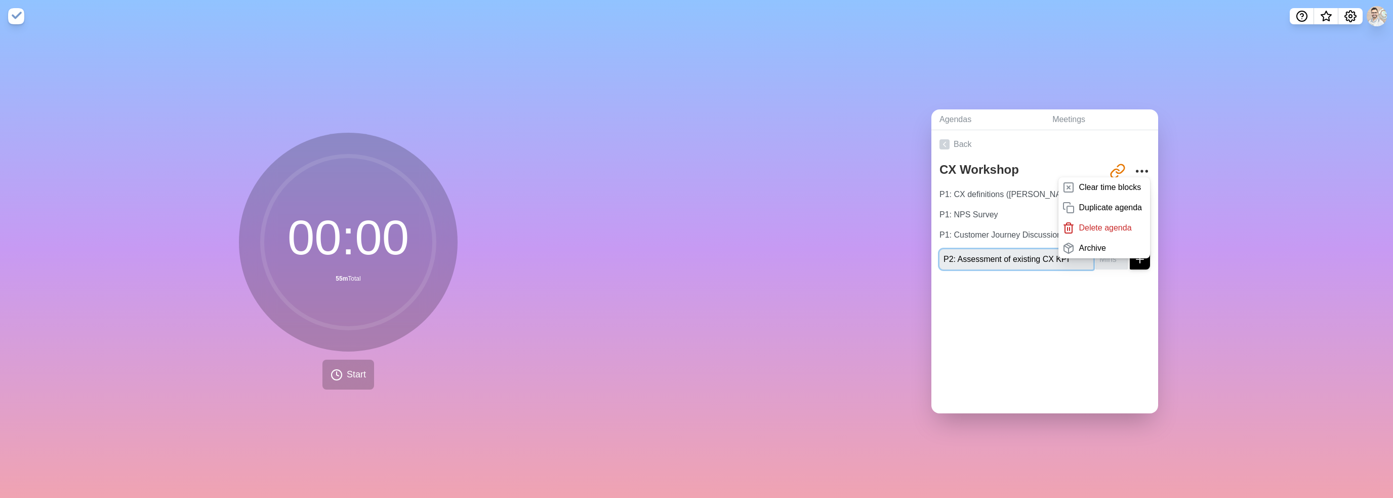
type input "P2: Assessment of existing CX KPI"
drag, startPoint x: 1247, startPoint y: 305, endPoint x: 1173, endPoint y: 300, distance: 74.1
click at [1243, 305] on div "Agendas Meetings Back CX Workshop [URL][DOMAIN_NAME] Clear time blocks Duplicat…" at bounding box center [1045, 264] width 697 height 465
click at [1141, 171] on circle "More" at bounding box center [1142, 172] width 2 height 2
click at [1103, 257] on input "number" at bounding box center [1111, 259] width 32 height 20
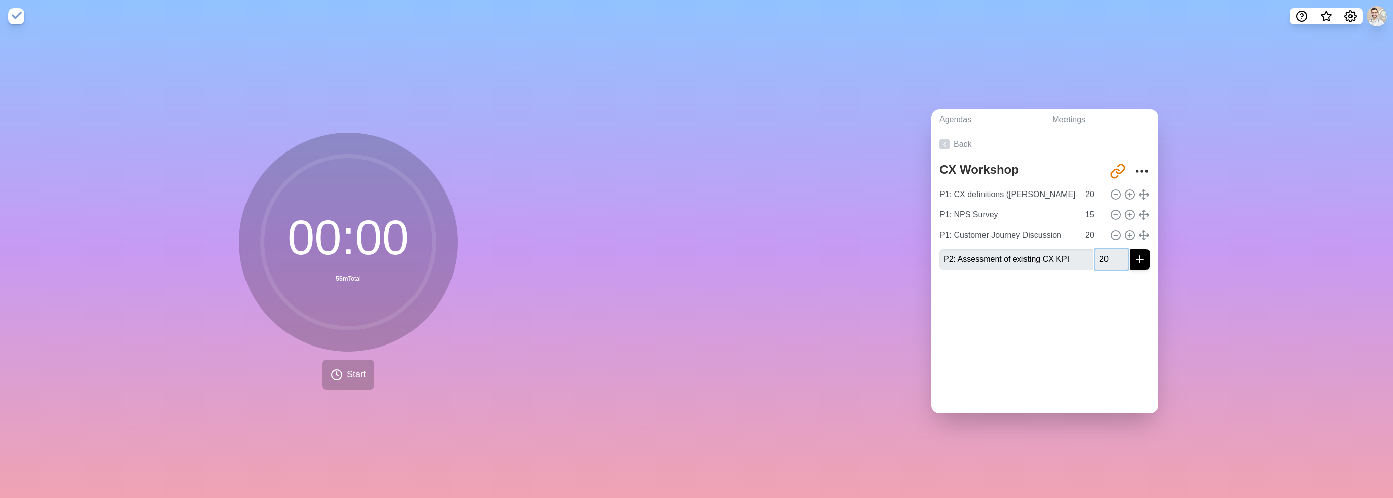
type input "20"
click at [1134, 257] on button "submit" at bounding box center [1140, 259] width 20 height 20
type input "P2: Data Gaps & Quick Wins"
type input "15"
click at [1130, 269] on button "submit" at bounding box center [1140, 279] width 20 height 20
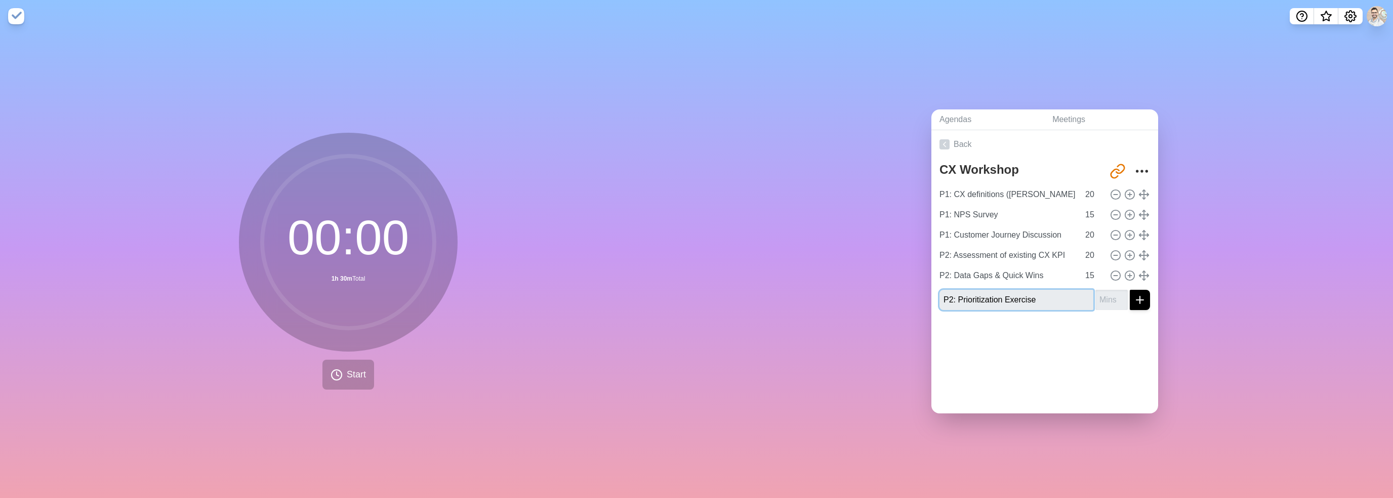
type input "P2: Prioritization Exercise"
type input "15"
click at [1130, 290] on button "submit" at bounding box center [1140, 300] width 20 height 20
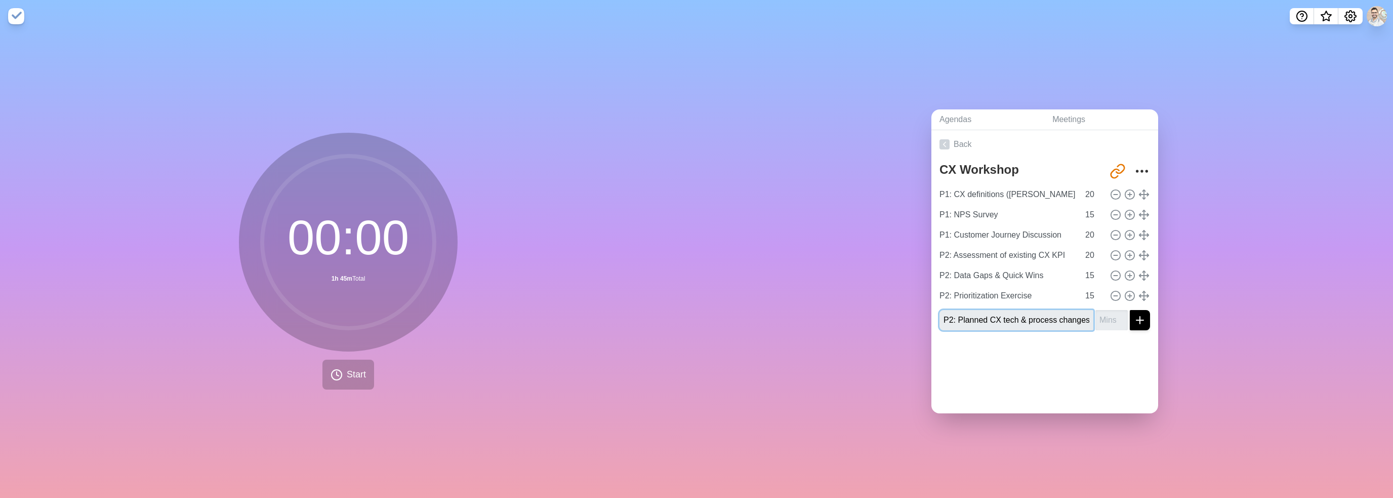
scroll to position [0, 3]
type input "P2: Planned CX tech & process changes"
type input "15"
click at [1130, 310] on button "submit" at bounding box center [1140, 320] width 20 height 20
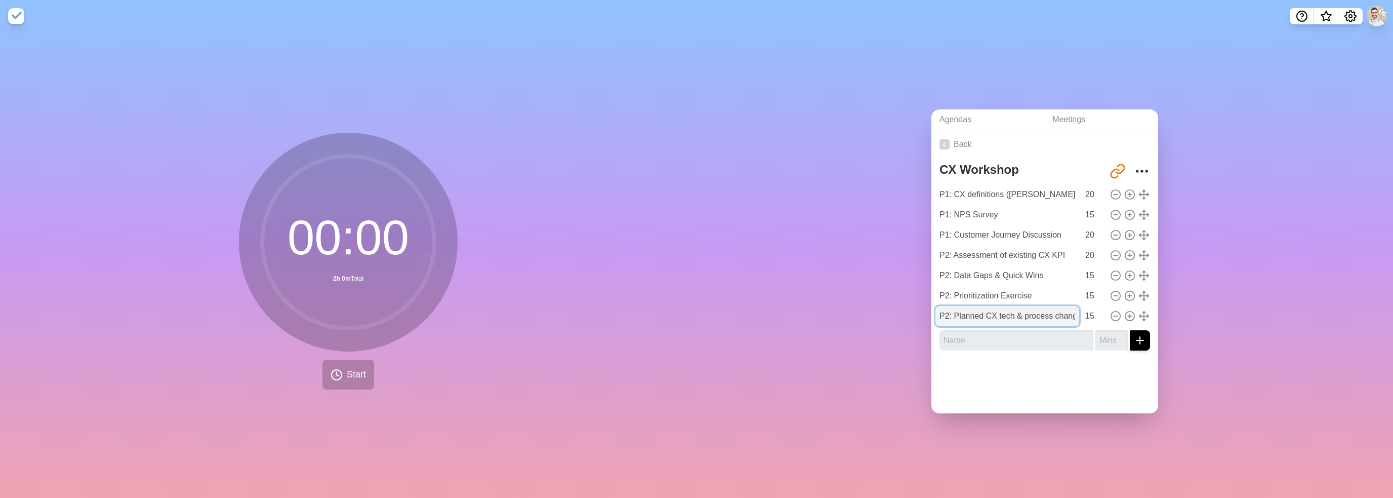
click at [1031, 315] on input "P2: Planned CX tech & process changes" at bounding box center [1007, 316] width 144 height 20
drag, startPoint x: 1045, startPoint y: 311, endPoint x: 1071, endPoint y: 310, distance: 26.3
click at [1073, 311] on div "P2: Planned CX tech & process changes 15" at bounding box center [1044, 316] width 219 height 20
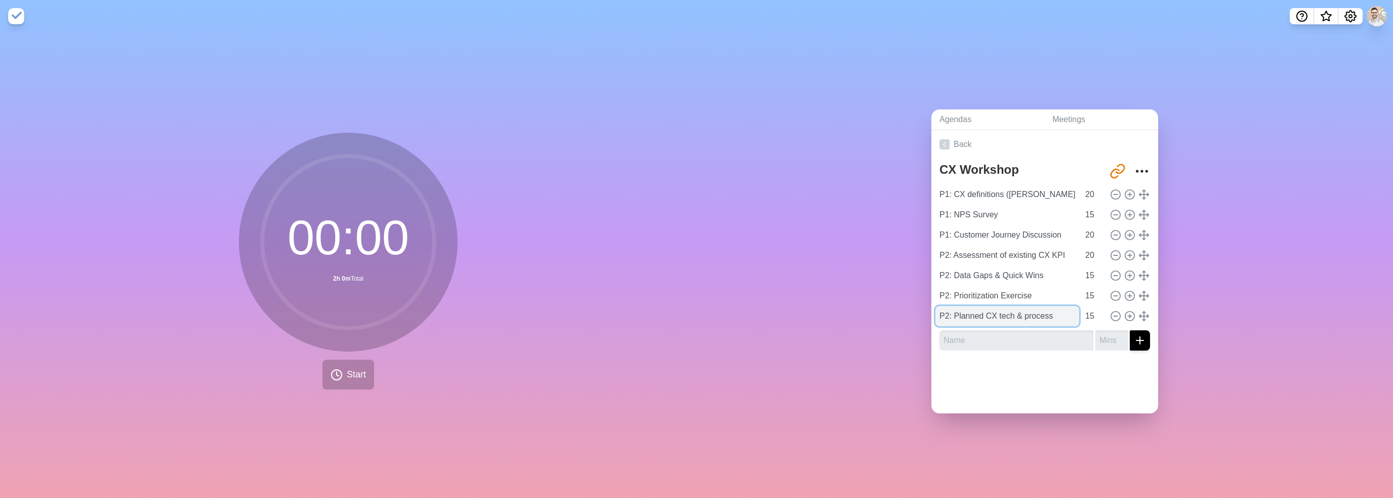
click at [992, 311] on input "P2: Planned CX tech & process" at bounding box center [1007, 316] width 144 height 20
click at [978, 335] on input "text" at bounding box center [1017, 340] width 154 height 20
click at [1044, 313] on input "P2: Planned CX Tech/Process Changes" at bounding box center [1007, 316] width 144 height 20
drag, startPoint x: 1041, startPoint y: 313, endPoint x: 1073, endPoint y: 313, distance: 31.9
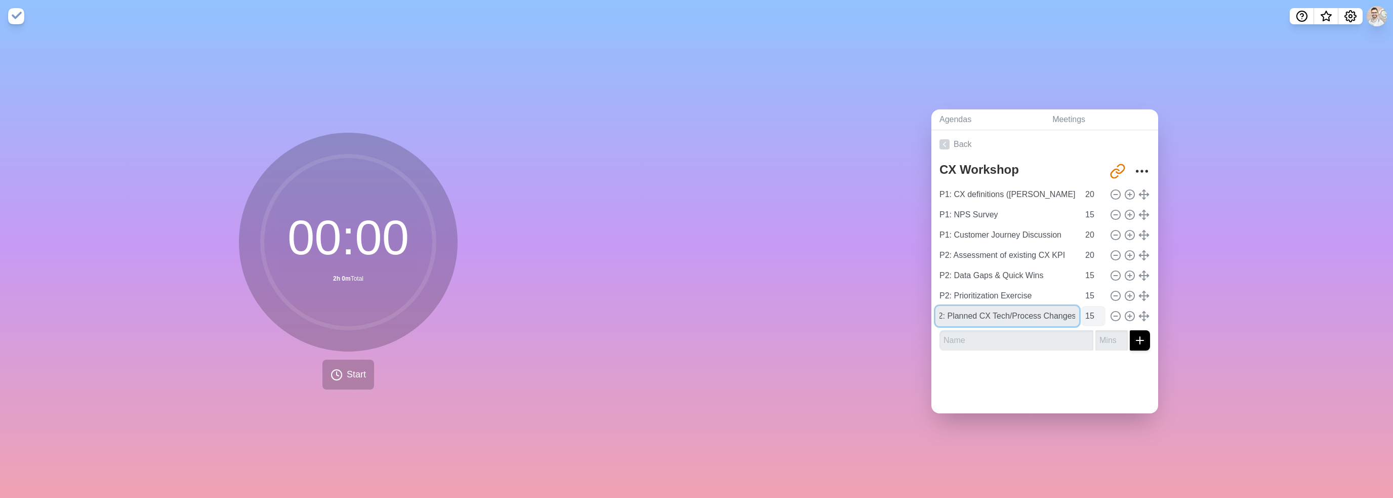
click at [1073, 313] on div "P2: Planned CX Tech/Process Changes 15" at bounding box center [1044, 316] width 219 height 20
click at [1071, 399] on div "Back CX Workshop [URL][DOMAIN_NAME] P1: CX definitions ([PERSON_NAME]) 20 P1: N…" at bounding box center [1044, 271] width 227 height 283
drag, startPoint x: 1040, startPoint y: 311, endPoint x: 1092, endPoint y: 309, distance: 52.2
click at [1092, 309] on div "P2: Planned CX Tech/Process Updates 15" at bounding box center [1044, 316] width 219 height 20
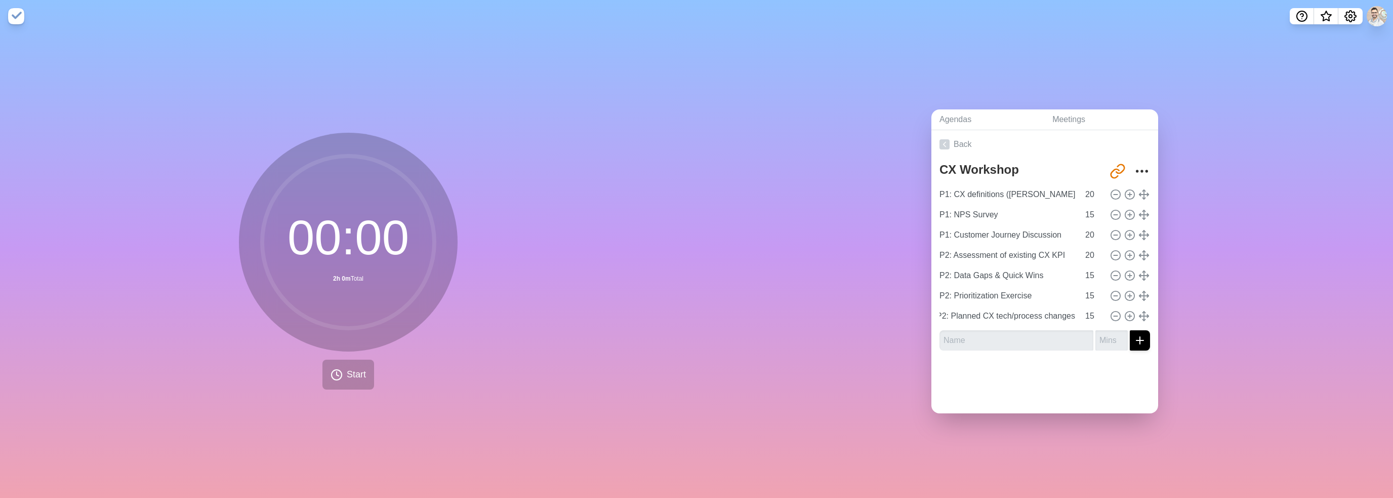
scroll to position [0, 0]
click at [1048, 390] on div at bounding box center [1044, 378] width 227 height 40
click at [1036, 309] on input "P2: Planned CX tech/process changes" at bounding box center [1007, 316] width 144 height 20
drag, startPoint x: 1040, startPoint y: 312, endPoint x: 1075, endPoint y: 313, distance: 35.4
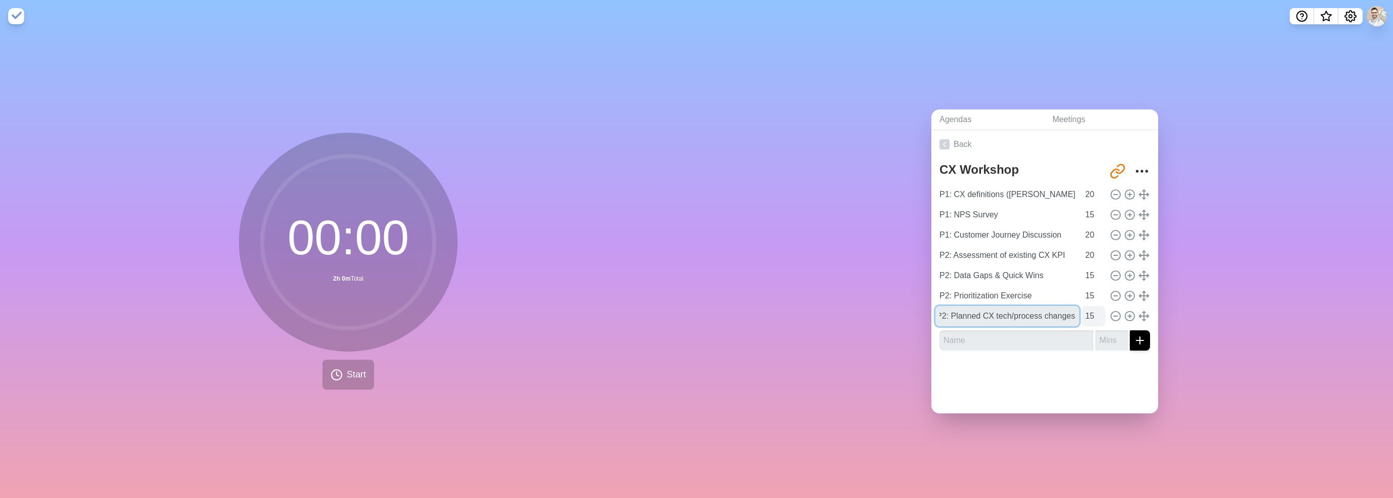
click at [1075, 313] on div "P2: Planned CX tech/process changes 15" at bounding box center [1044, 316] width 219 height 20
click at [986, 395] on div "Back CX Workshop [URL][DOMAIN_NAME] P1: CX definitions ([PERSON_NAME]) 20 P1: N…" at bounding box center [1044, 271] width 227 height 283
click at [1005, 315] on input "P2: Planned CX tech/process upgrade" at bounding box center [1007, 316] width 144 height 20
drag, startPoint x: 978, startPoint y: 310, endPoint x: 948, endPoint y: 309, distance: 29.9
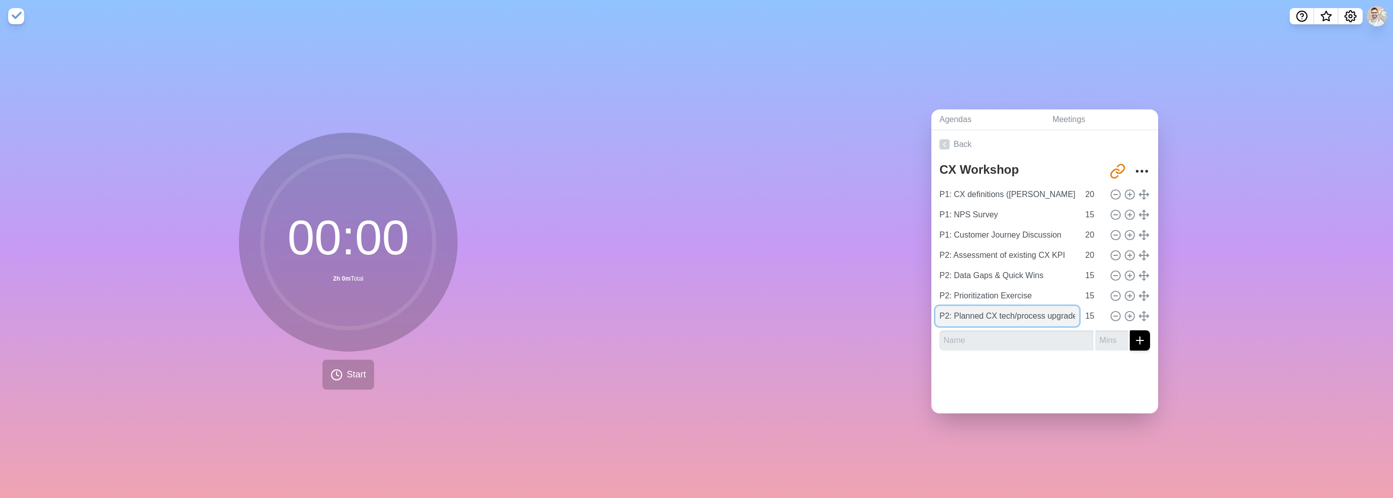
click at [948, 309] on input "P2: Planned CX tech/process upgrade" at bounding box center [1007, 316] width 144 height 20
click at [1025, 312] on input "P2: Planned CX tech/process upgrade" at bounding box center [1007, 316] width 144 height 20
drag, startPoint x: 1041, startPoint y: 311, endPoint x: 1091, endPoint y: 310, distance: 50.6
click at [1091, 310] on div "P2: Planned CX tech/process upgrade 15" at bounding box center [1044, 316] width 219 height 20
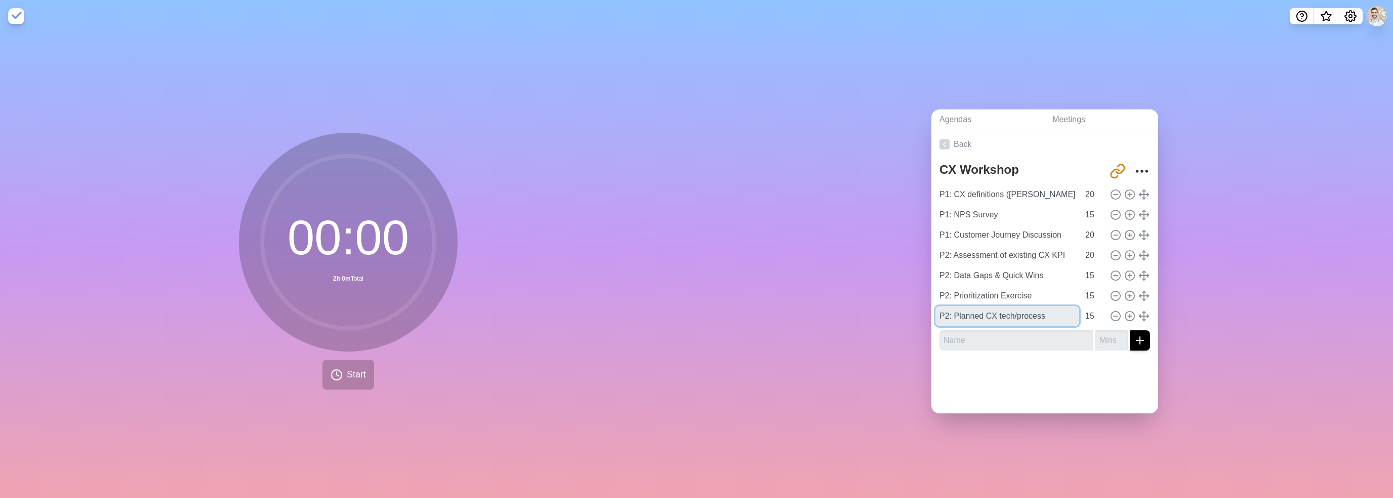
scroll to position [0, 0]
click at [1010, 313] on input "P2: Planned CX tech/process" at bounding box center [1007, 316] width 144 height 20
type input "P2: Planned CX Tech & Process ++"
click at [1000, 398] on div "Back CX Workshop [URL][DOMAIN_NAME] P1: CX definitions ([PERSON_NAME]) 20 P1: N…" at bounding box center [1044, 271] width 227 height 283
click at [983, 337] on input "text" at bounding box center [1017, 340] width 154 height 20
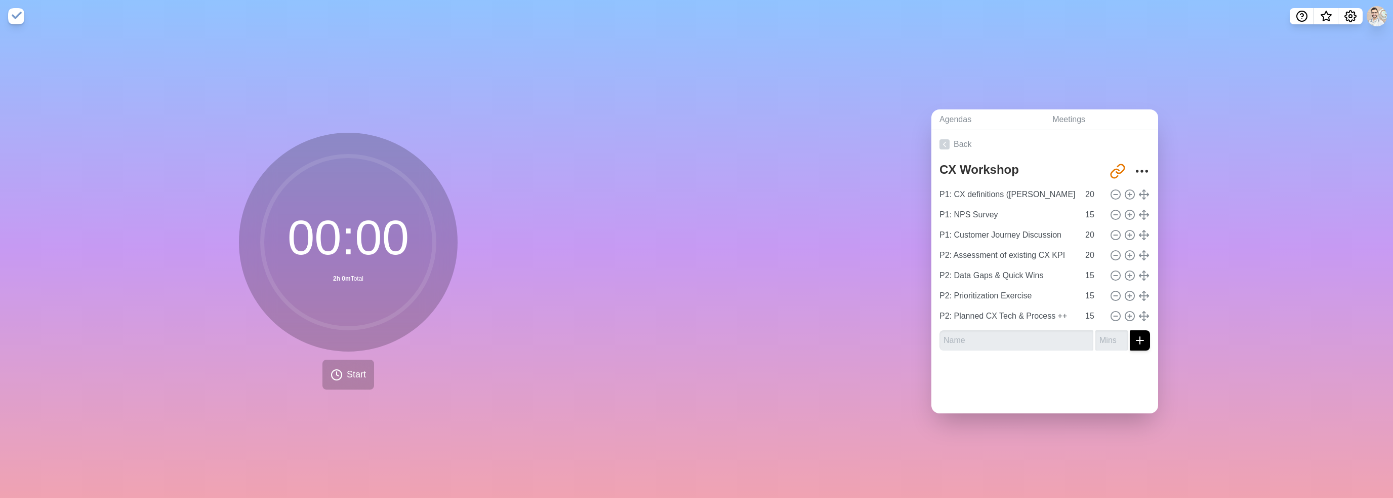
click at [947, 416] on div "Agendas Meetings Back CX Workshop [URL][DOMAIN_NAME] P1: CX definitions ([PERSO…" at bounding box center [1045, 264] width 697 height 465
click at [1110, 313] on icon at bounding box center [1115, 315] width 11 height 11
click at [1055, 321] on input "text" at bounding box center [1017, 320] width 154 height 20
type input "P2: Planned Tech & Process ++"
type input "10"
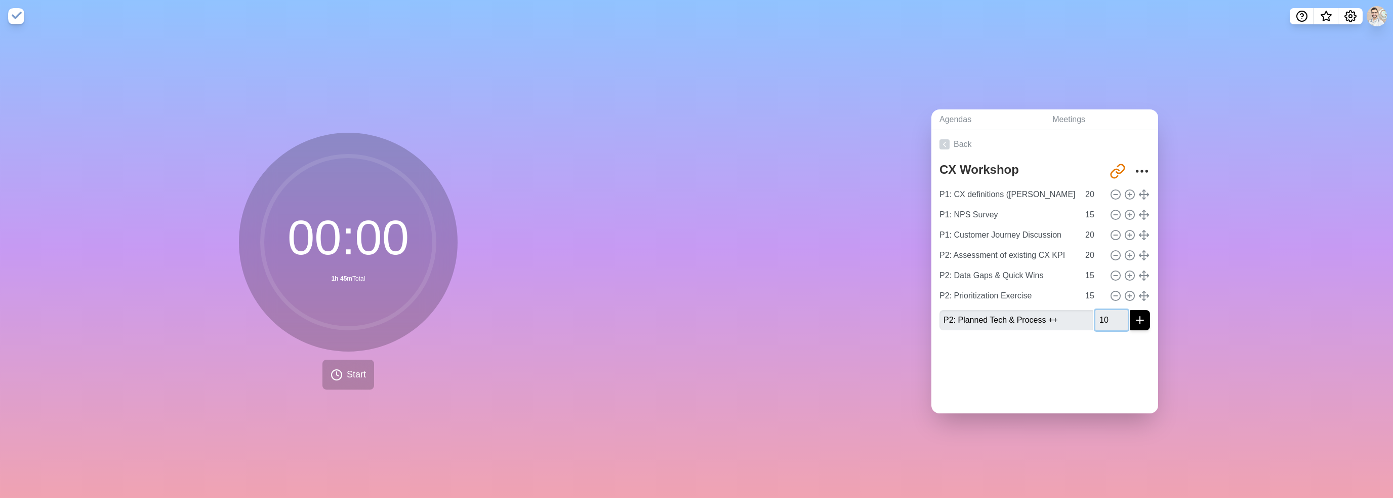
click at [1130, 310] on button "submit" at bounding box center [1140, 320] width 20 height 20
click at [940, 312] on input "P2: Planned Tech & Process ++" at bounding box center [1007, 316] width 144 height 20
click at [945, 312] on input "P2: Planned Tech & Process ++" at bounding box center [1007, 316] width 144 height 20
type input "P3: Planned Tech & Process ++"
click at [971, 340] on input "text" at bounding box center [1017, 340] width 154 height 20
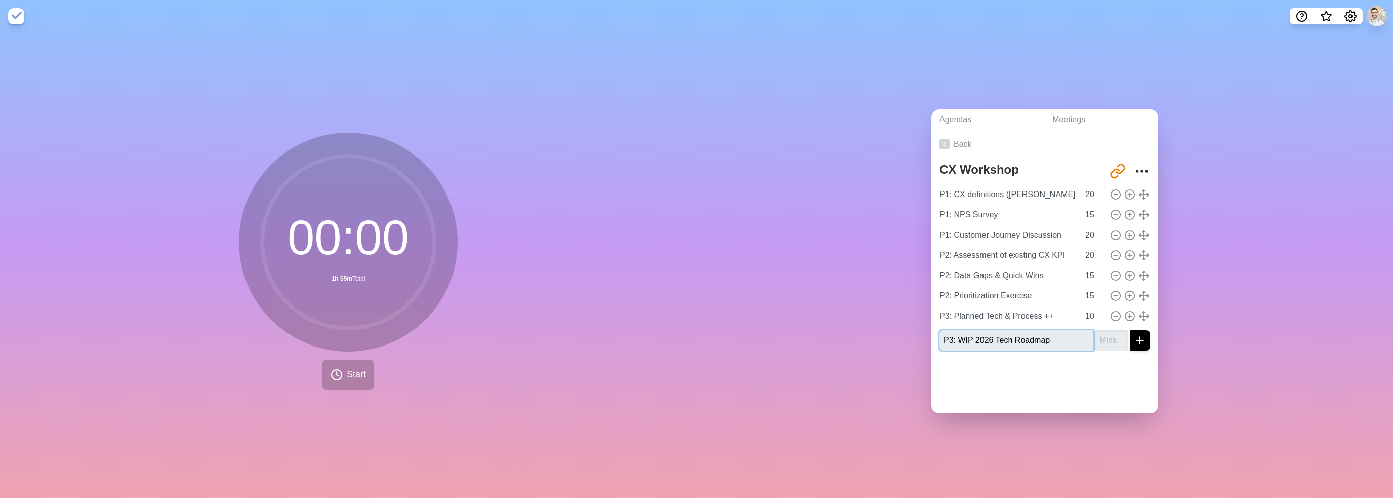
type input "P3: WIP 2026 Tech Roadmap"
type input "10"
click at [1130, 330] on button "submit" at bounding box center [1140, 340] width 20 height 20
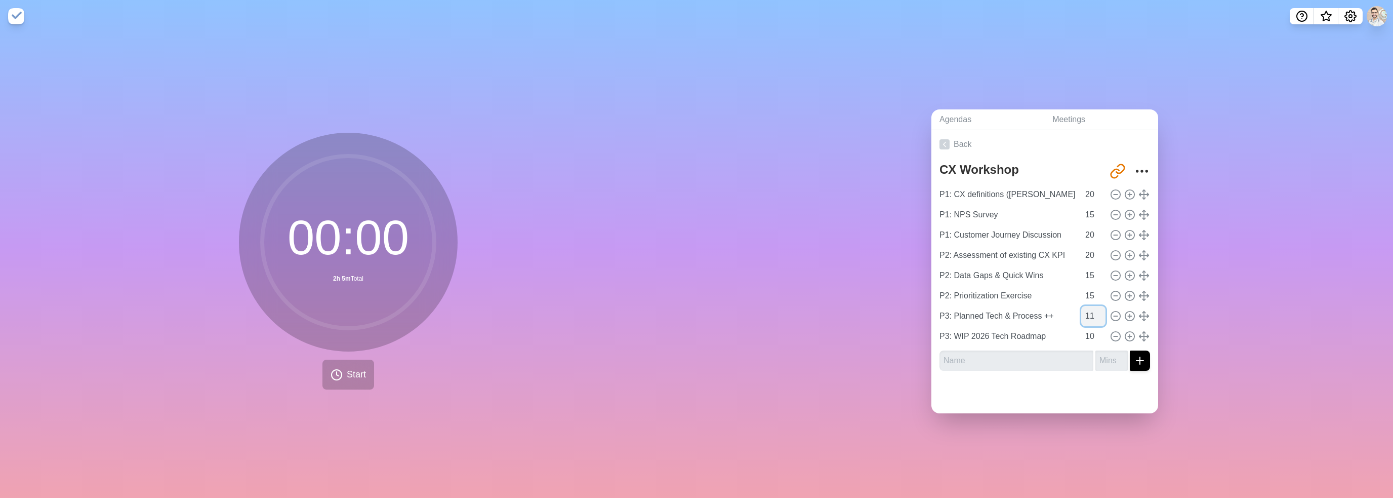
click at [1090, 307] on input "11" at bounding box center [1093, 316] width 24 height 20
click at [1090, 307] on input "12" at bounding box center [1093, 316] width 24 height 20
click at [1090, 307] on input "13" at bounding box center [1093, 316] width 24 height 20
click at [1090, 307] on input "14" at bounding box center [1093, 316] width 24 height 20
type input "15"
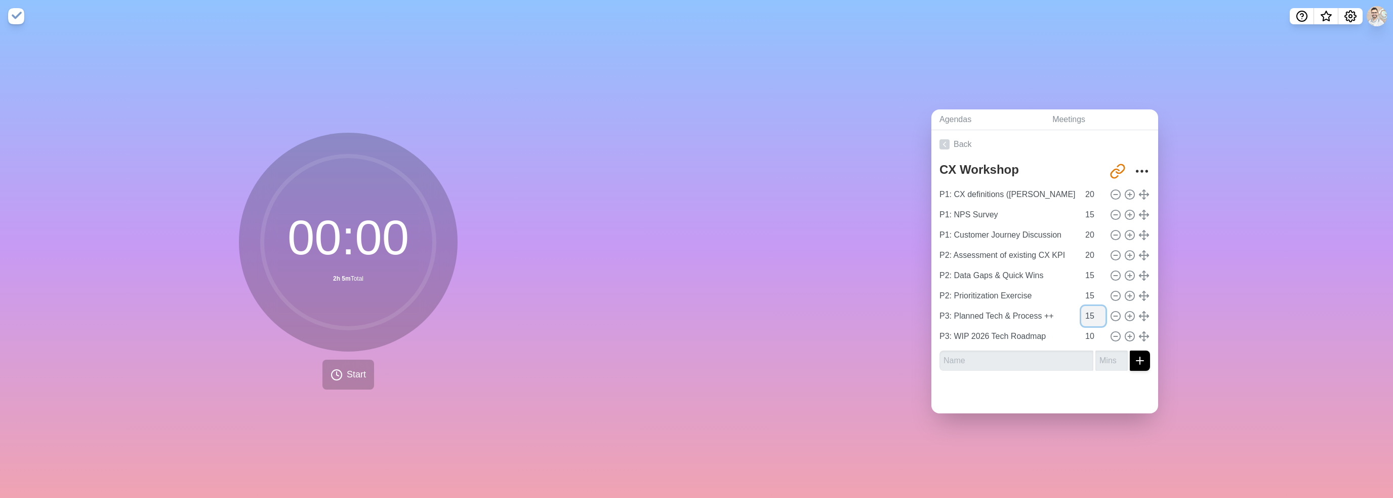
click at [1090, 307] on input "15" at bounding box center [1093, 316] width 24 height 20
click at [1035, 356] on input "text" at bounding box center [1017, 360] width 154 height 20
click at [1010, 356] on input "P3: GTM implications from tech/process ++" at bounding box center [1017, 360] width 154 height 20
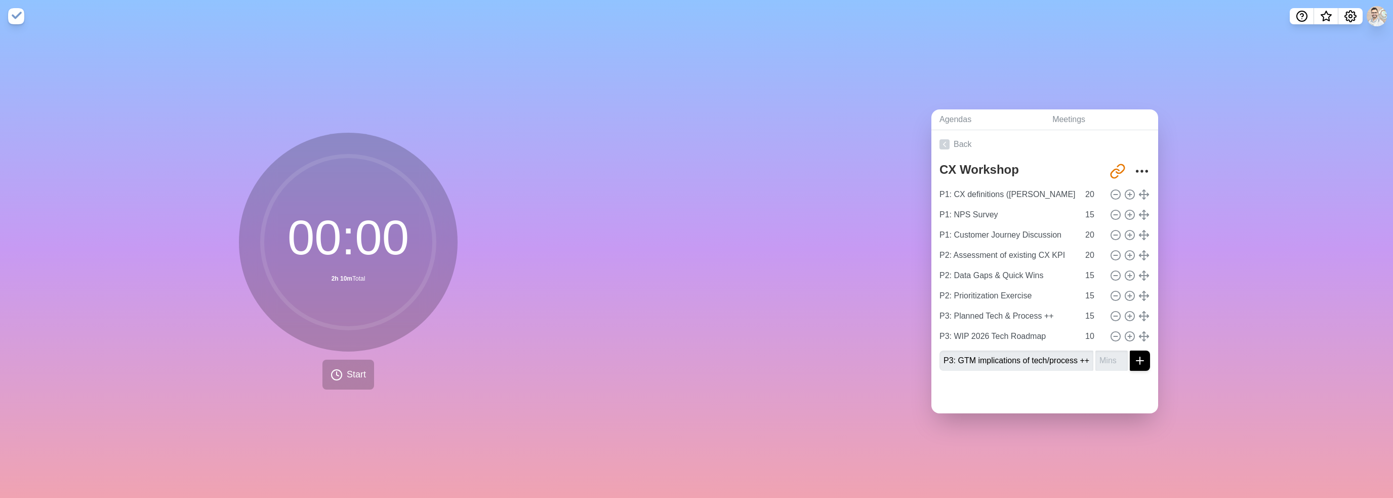
scroll to position [0, 0]
click at [1007, 397] on div at bounding box center [1044, 396] width 227 height 34
click at [994, 358] on input "P3: GTM implications of tech/process ++" at bounding box center [1017, 360] width 154 height 20
type input "P3: GTM impact from tech/process ++"
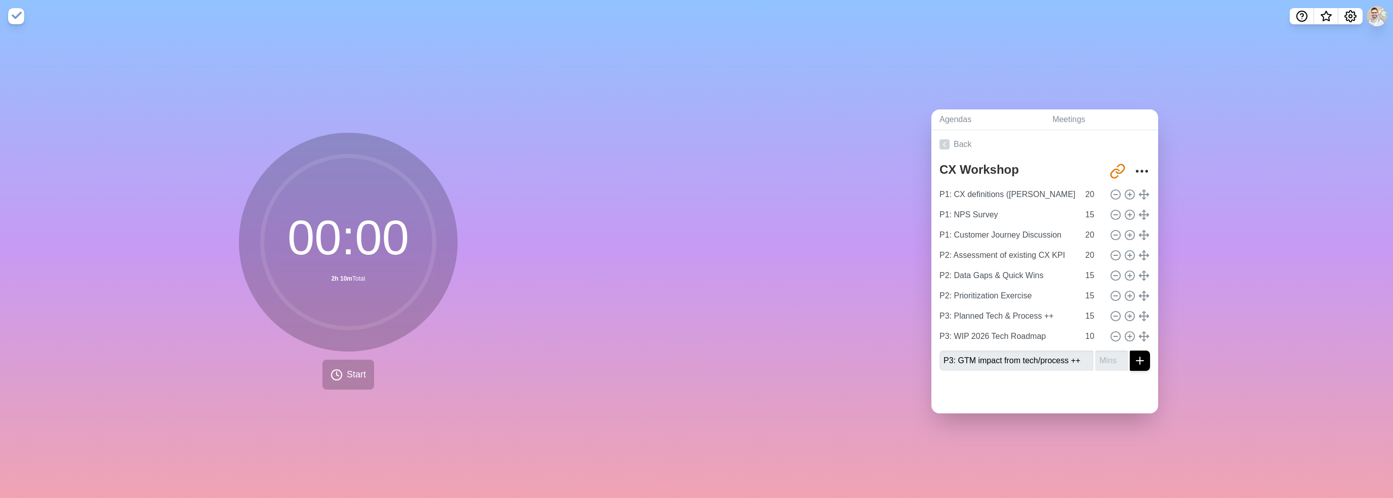
click at [1025, 400] on div at bounding box center [1044, 396] width 227 height 34
click at [1096, 355] on input "number" at bounding box center [1111, 360] width 32 height 20
type input "15"
click at [1130, 350] on button "submit" at bounding box center [1140, 360] width 20 height 20
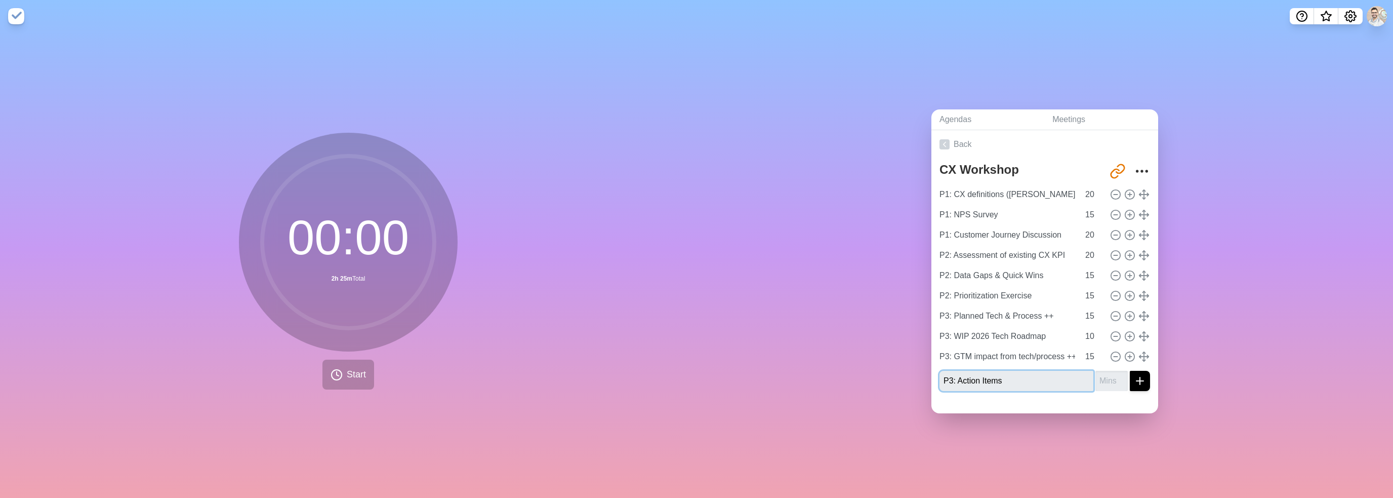
type input "P3: Action Items"
type input "20"
click at [1130, 371] on button "submit" at bounding box center [1140, 381] width 20 height 20
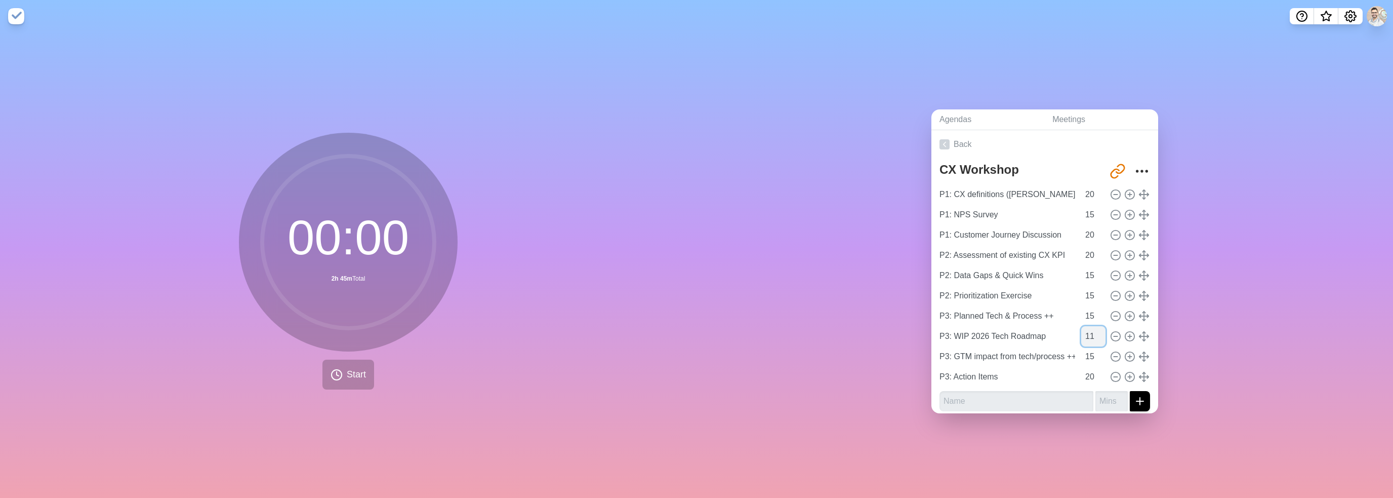
click at [1089, 326] on input "11" at bounding box center [1093, 336] width 24 height 20
click at [1089, 326] on input "12" at bounding box center [1093, 336] width 24 height 20
click at [1089, 326] on input "13" at bounding box center [1093, 336] width 24 height 20
click at [1089, 326] on input "14" at bounding box center [1093, 336] width 24 height 20
type input "15"
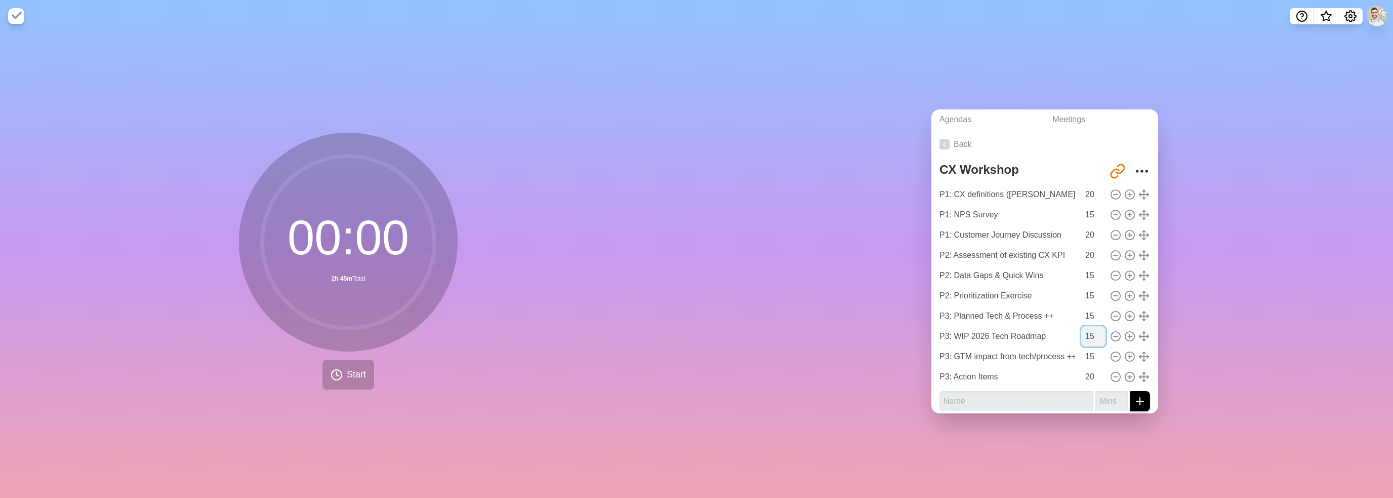
click at [1089, 326] on input "15" at bounding box center [1093, 336] width 24 height 20
click at [1089, 353] on input "14" at bounding box center [1093, 356] width 24 height 20
click at [1089, 353] on input "13" at bounding box center [1093, 356] width 24 height 20
click at [1089, 353] on input "12" at bounding box center [1093, 356] width 24 height 20
type input "10"
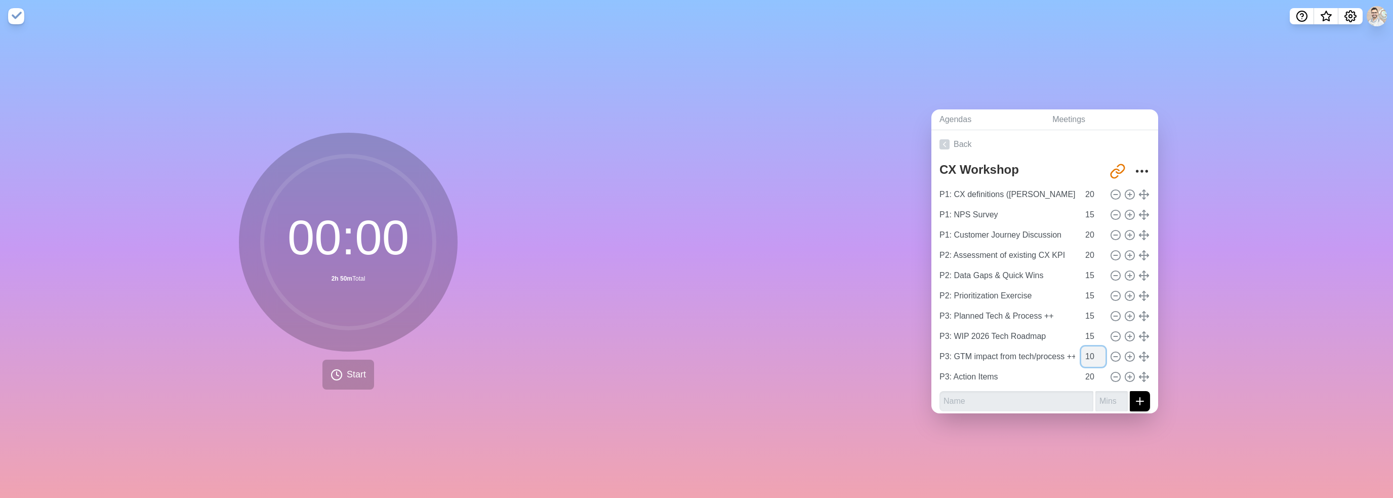
click at [1089, 353] on input "10" at bounding box center [1093, 356] width 24 height 20
click at [1242, 372] on div "Agendas Meetings Back CX Workshop [URL][DOMAIN_NAME] P1: CX definitions ([PERSO…" at bounding box center [1045, 264] width 697 height 465
